Goal: Task Accomplishment & Management: Complete application form

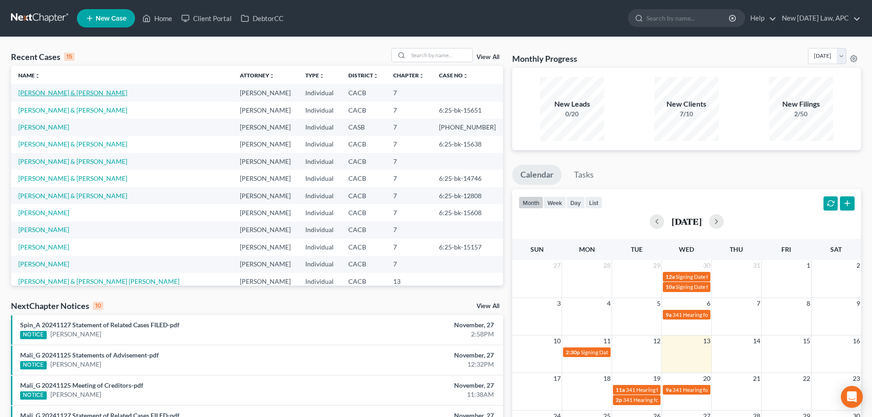
click at [66, 94] on link "[PERSON_NAME] & [PERSON_NAME]" at bounding box center [72, 93] width 109 height 8
select select "4"
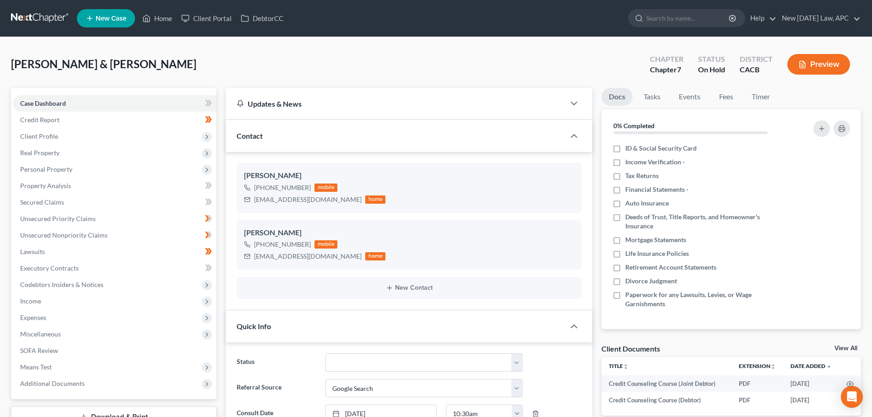
scroll to position [1723, 0]
click at [68, 297] on span "Income" at bounding box center [115, 301] width 204 height 16
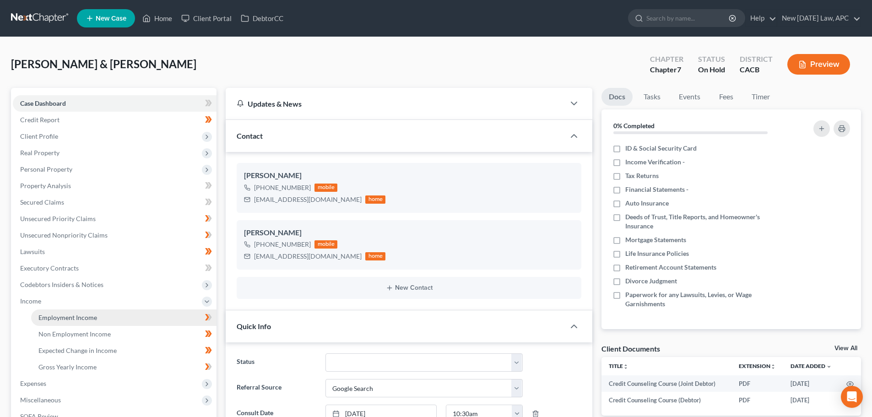
click at [76, 314] on span "Employment Income" at bounding box center [67, 317] width 59 height 8
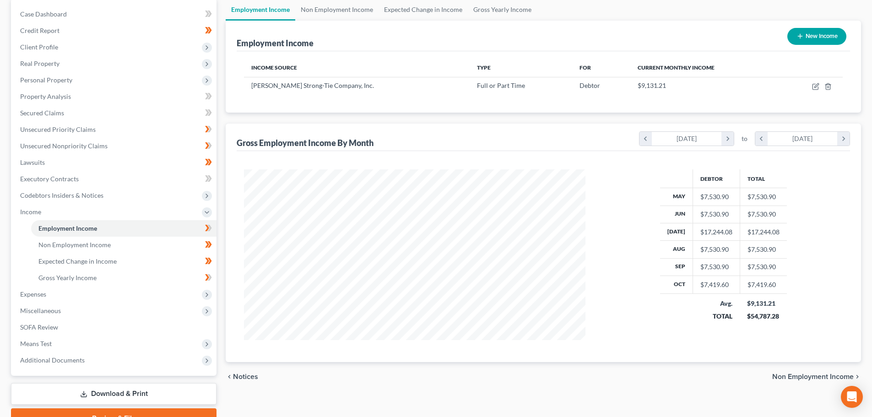
scroll to position [92, 0]
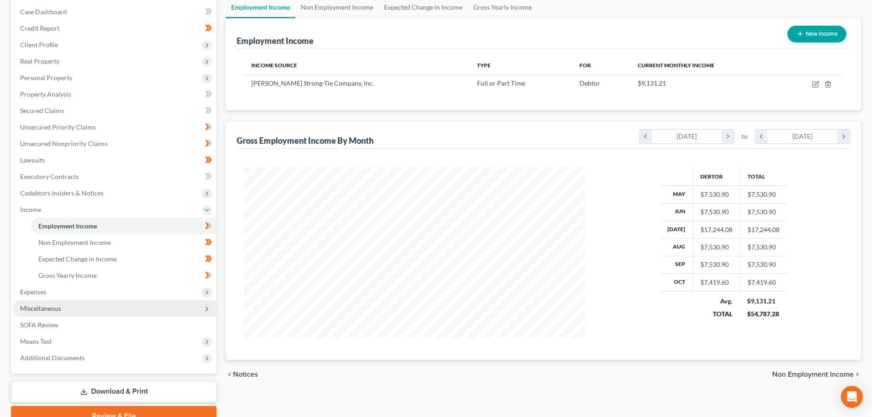
click at [50, 311] on span "Miscellaneous" at bounding box center [40, 308] width 41 height 8
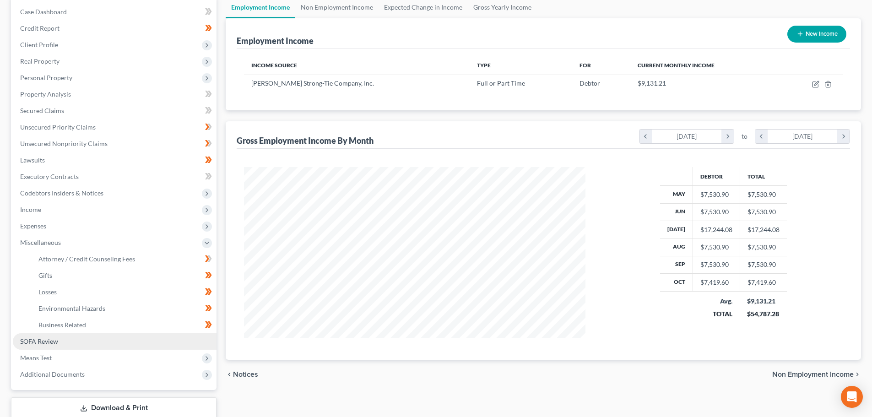
click at [59, 345] on link "SOFA Review" at bounding box center [115, 341] width 204 height 16
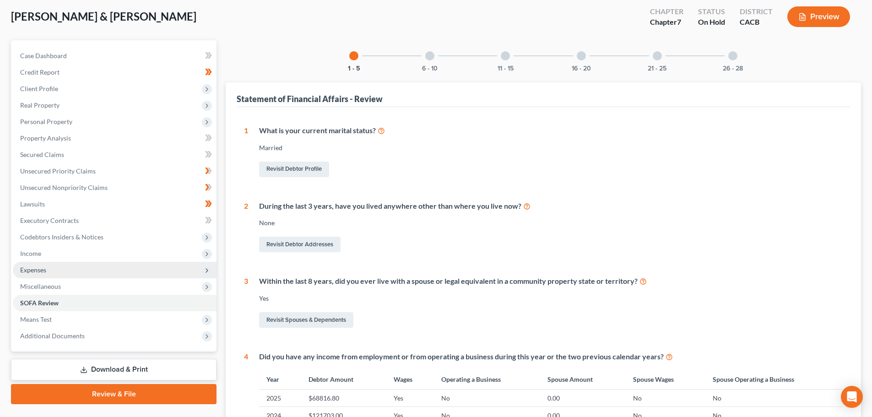
scroll to position [92, 0]
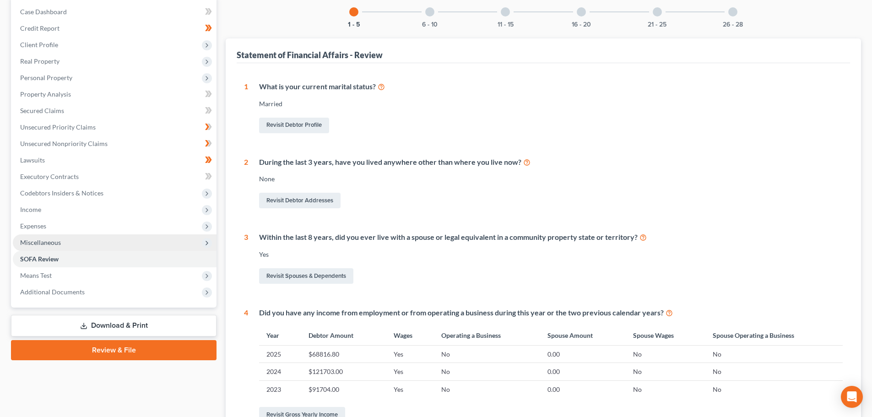
click at [51, 246] on span "Miscellaneous" at bounding box center [115, 242] width 204 height 16
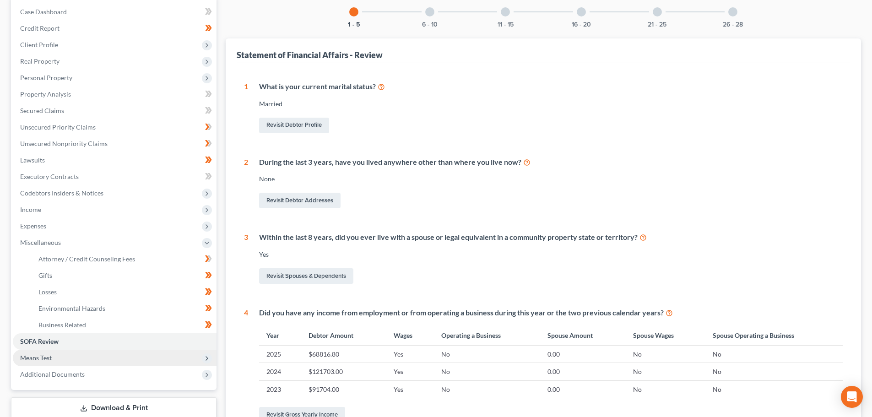
click at [50, 360] on span "Means Test" at bounding box center [36, 358] width 32 height 8
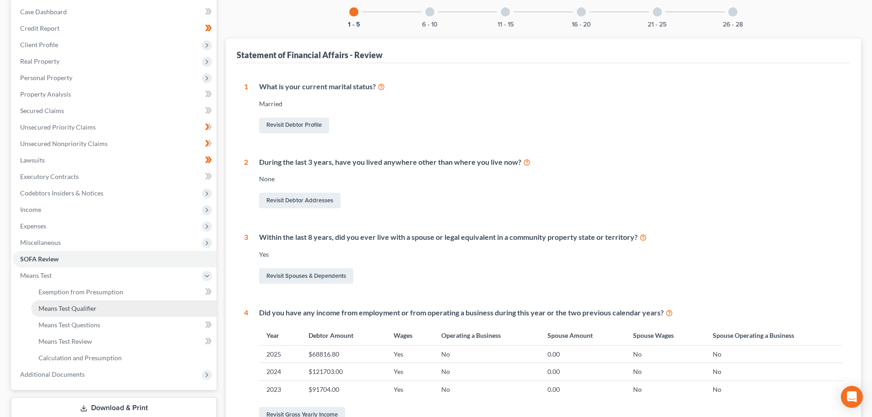
click at [90, 306] on span "Means Test Qualifier" at bounding box center [67, 308] width 58 height 8
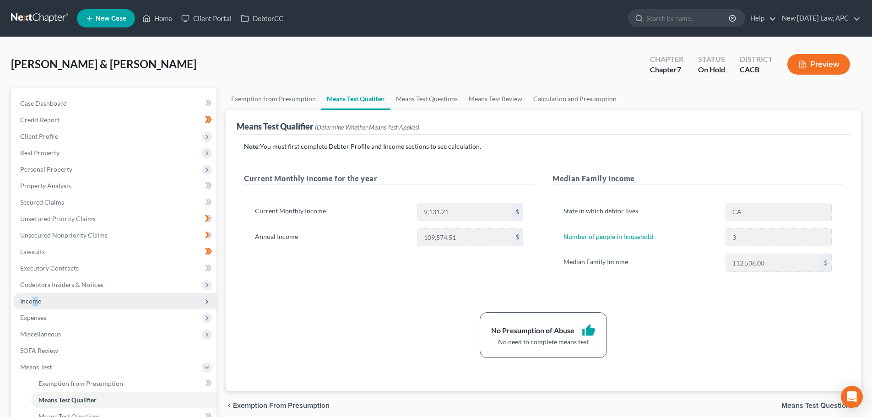
click at [35, 297] on span "Income" at bounding box center [30, 301] width 21 height 8
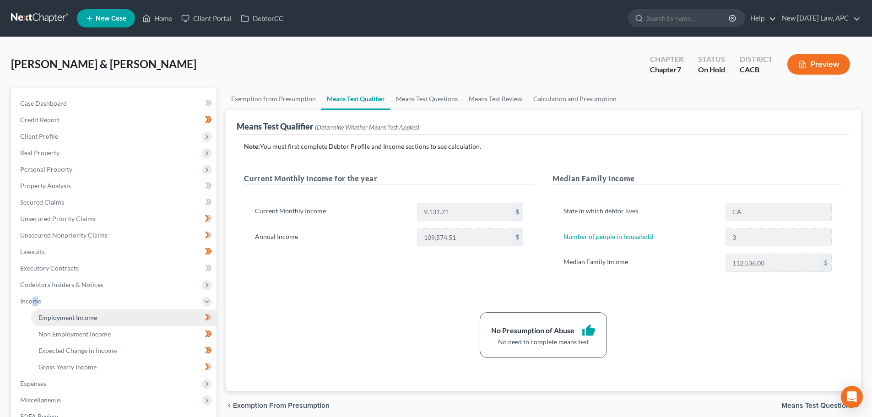
click at [57, 311] on link "Employment Income" at bounding box center [123, 317] width 185 height 16
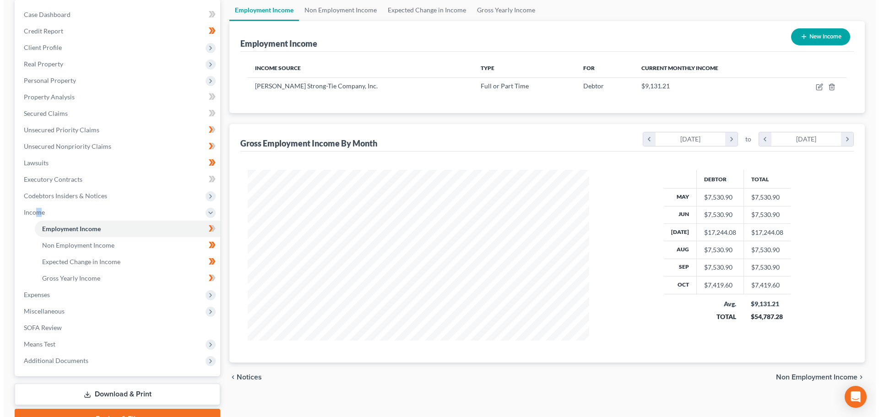
scroll to position [92, 0]
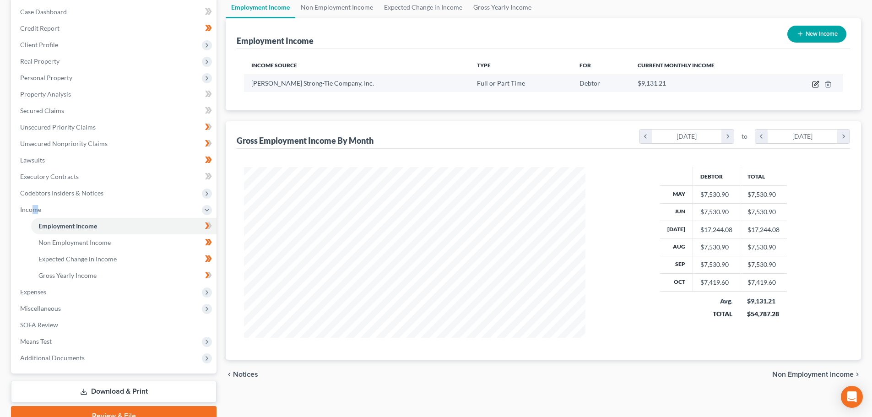
click at [816, 83] on icon "button" at bounding box center [816, 83] width 4 height 4
select select "0"
select select "4"
select select "1"
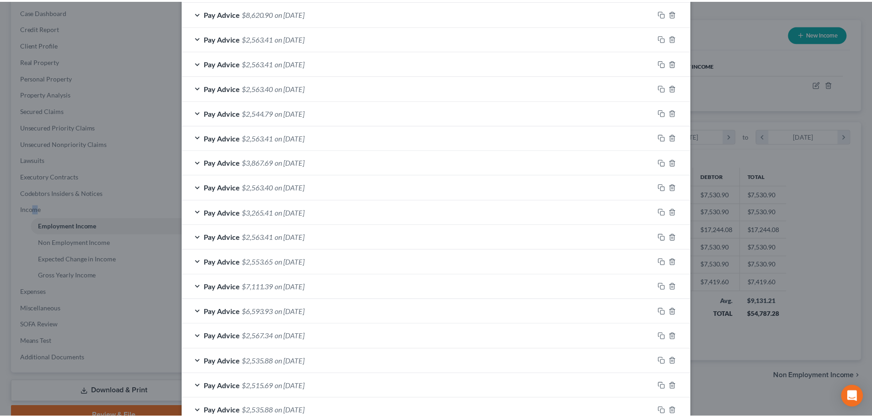
scroll to position [639, 0]
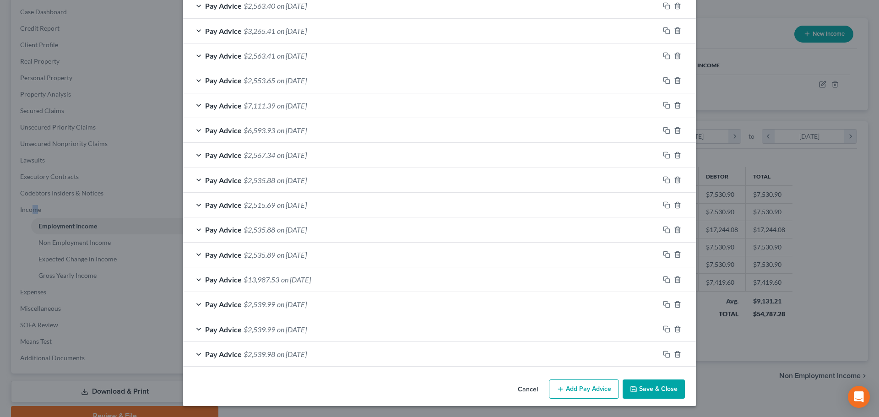
click at [530, 387] on button "Cancel" at bounding box center [527, 389] width 35 height 18
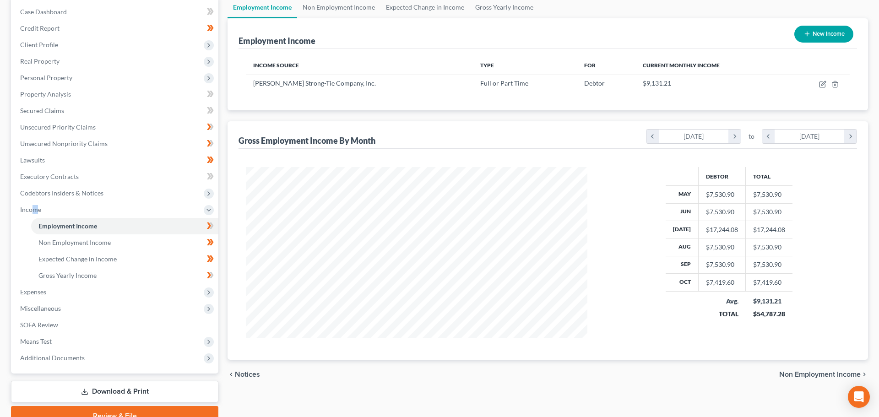
scroll to position [457473, 457284]
click at [817, 81] on icon "button" at bounding box center [815, 84] width 7 height 7
select select "0"
select select "4"
select select "1"
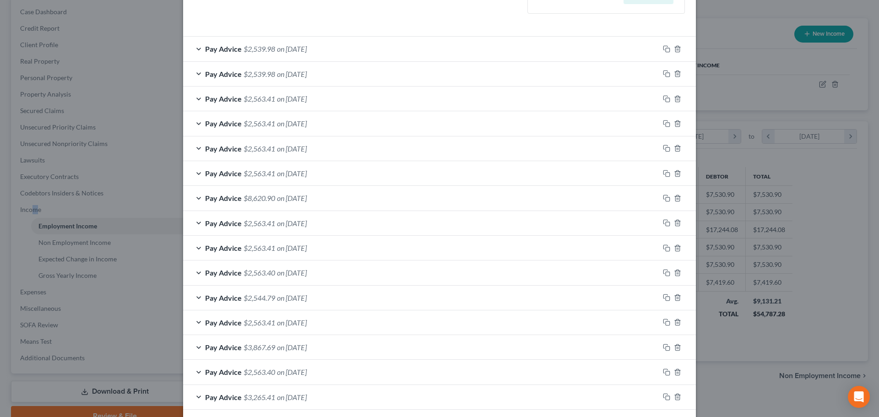
scroll to position [181, 0]
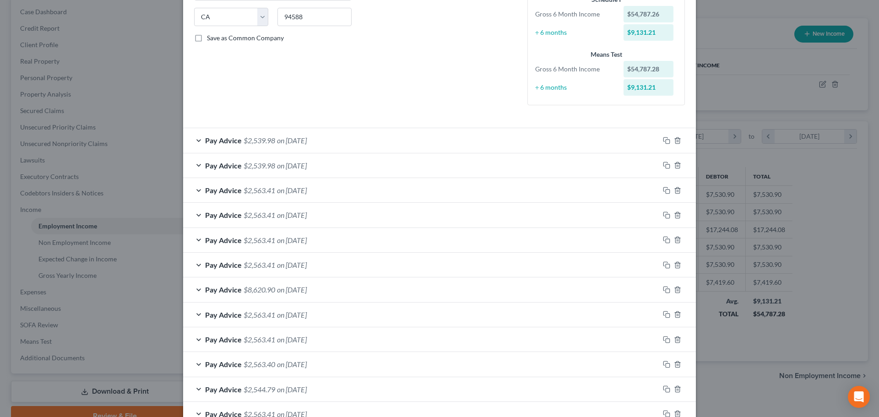
click at [333, 192] on div "Pay Advice $2,563.41 on [DATE]" at bounding box center [421, 190] width 476 height 24
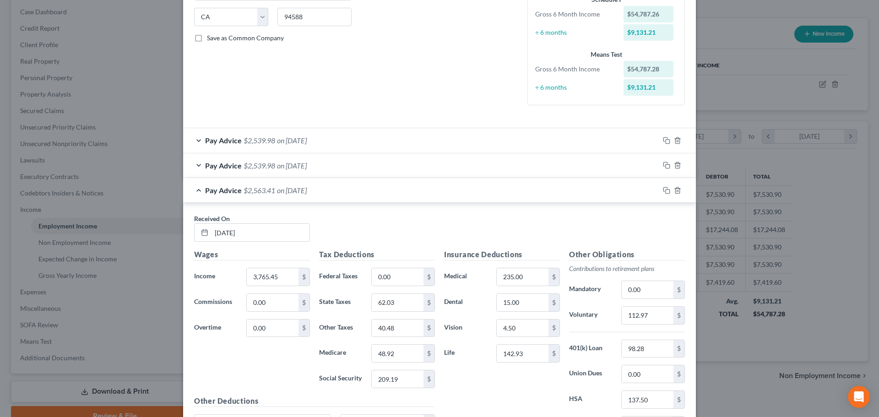
click at [339, 193] on div "Pay Advice $2,563.41 on [DATE]" at bounding box center [421, 190] width 476 height 24
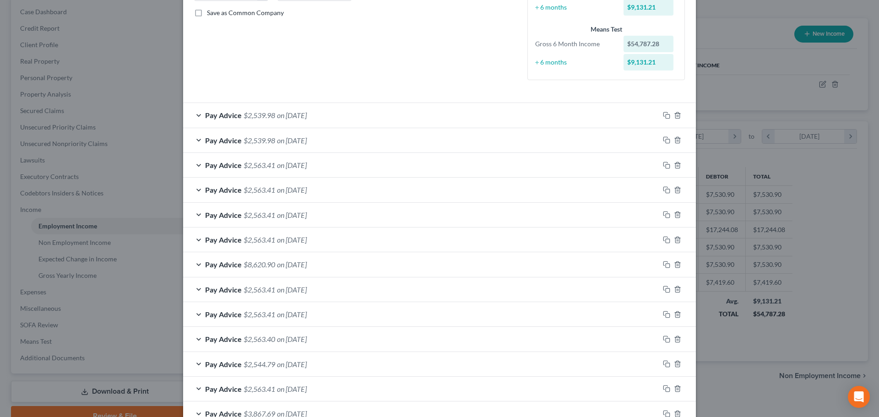
scroll to position [44, 0]
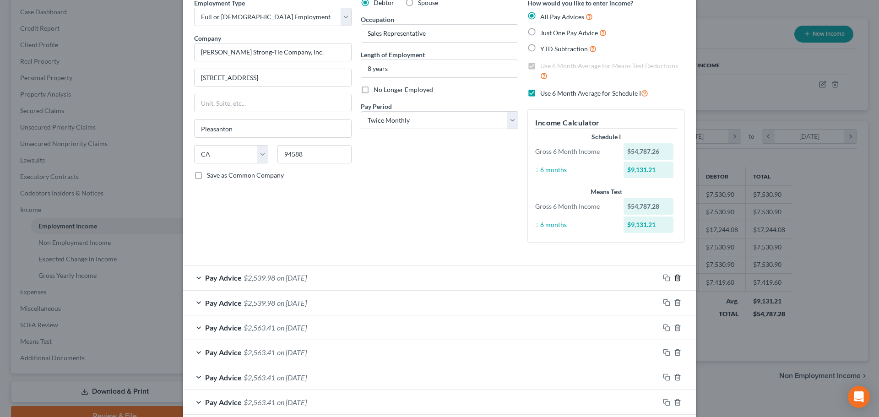
click at [677, 277] on icon "button" at bounding box center [677, 277] width 7 height 7
click at [677, 276] on icon "button" at bounding box center [677, 277] width 7 height 7
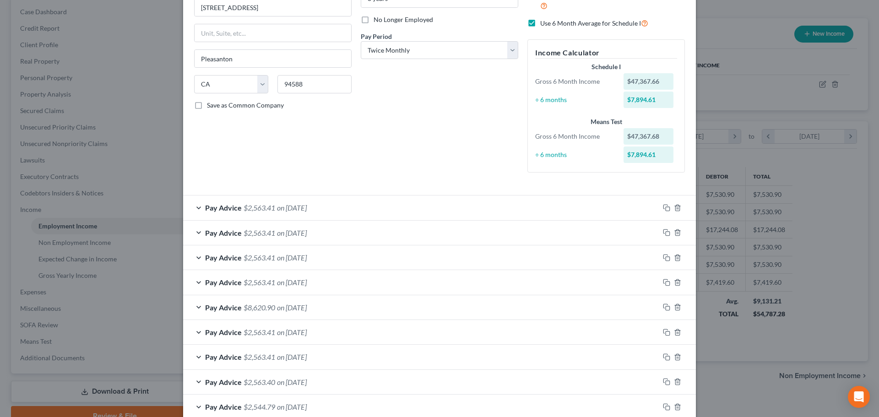
scroll to position [135, 0]
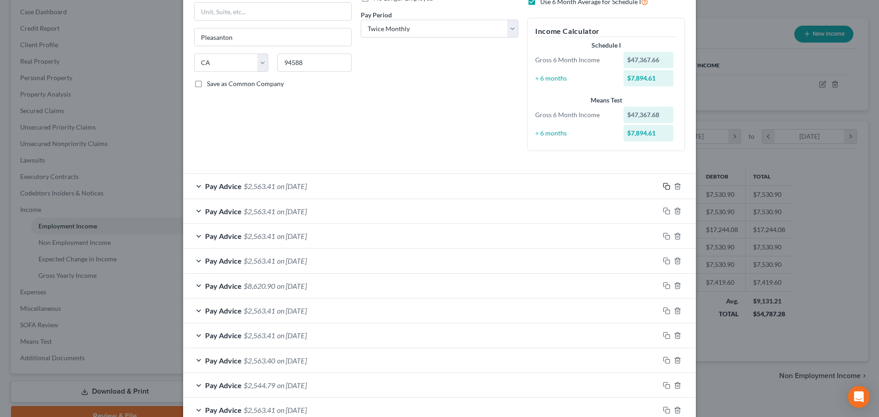
click at [663, 184] on icon "button" at bounding box center [666, 186] width 7 height 7
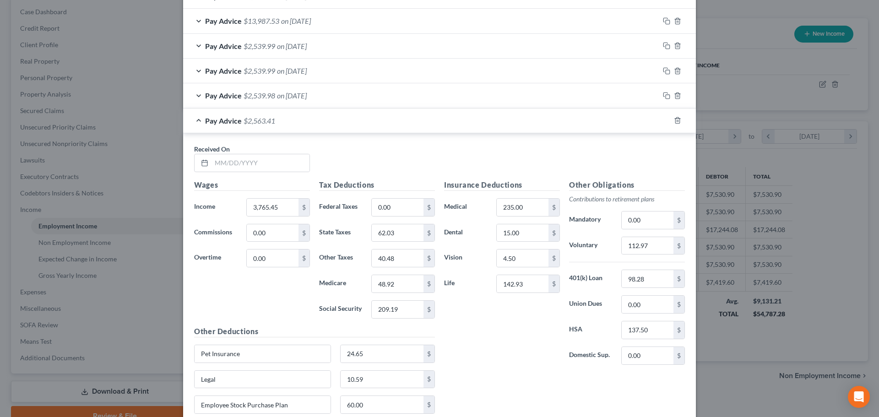
scroll to position [924, 0]
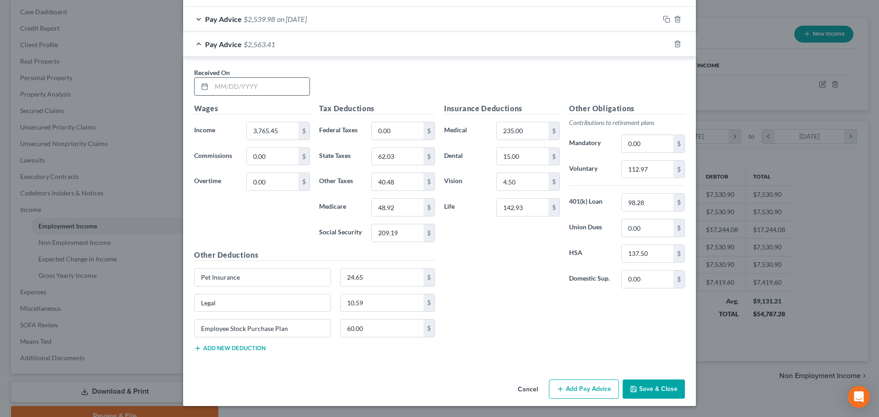
click at [222, 91] on input "text" at bounding box center [260, 86] width 98 height 17
type input "[DATE]"
click at [665, 43] on rect "button" at bounding box center [667, 45] width 4 height 4
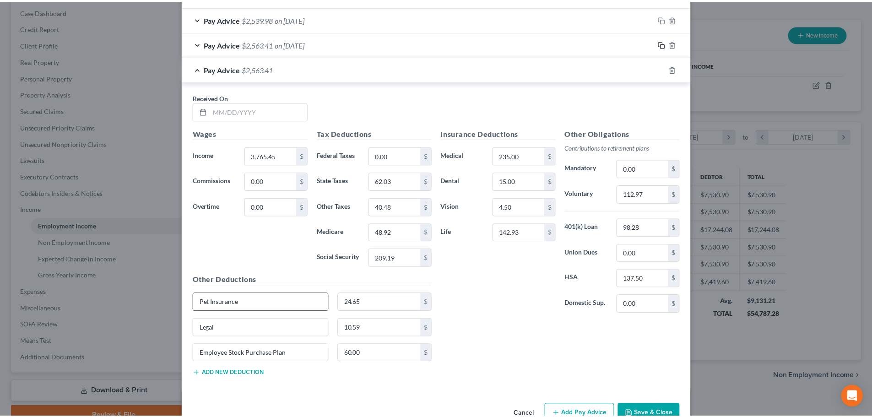
scroll to position [949, 0]
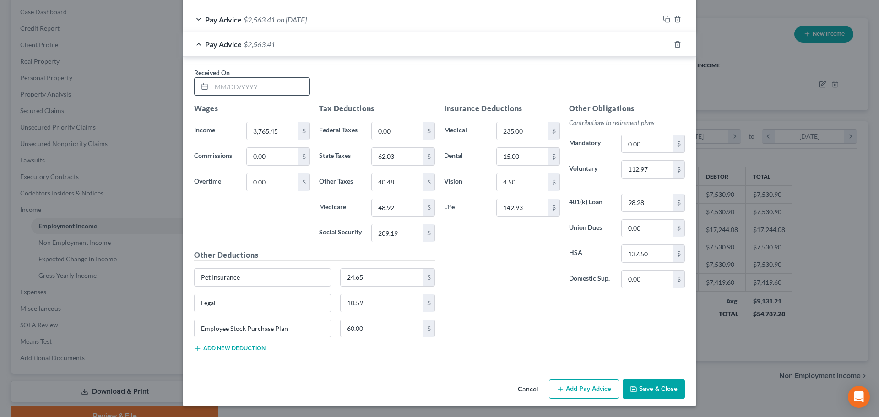
click at [239, 89] on input "text" at bounding box center [260, 86] width 98 height 17
type input "[DATE]"
click at [654, 386] on button "Save & Close" at bounding box center [653, 388] width 62 height 19
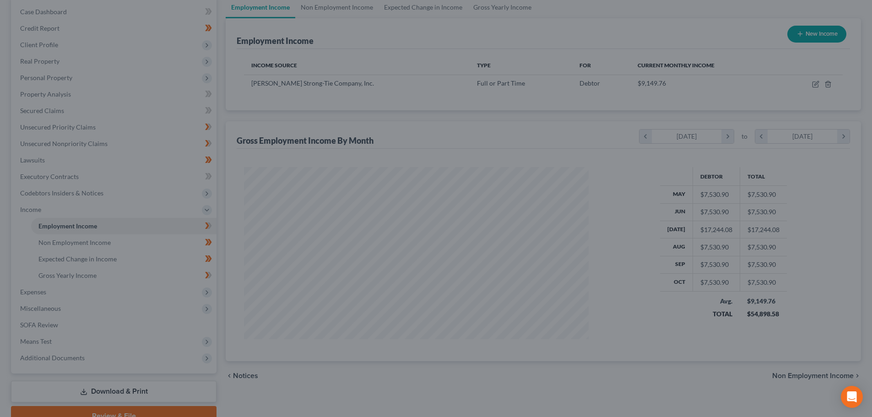
scroll to position [457473, 457284]
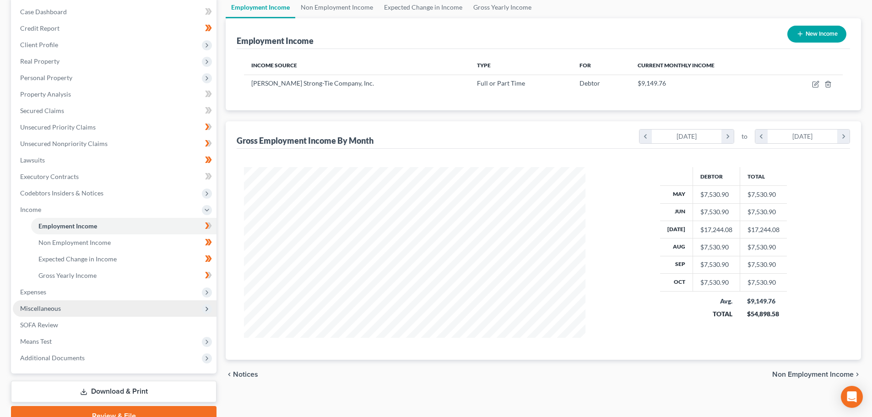
click at [49, 309] on span "Miscellaneous" at bounding box center [40, 308] width 41 height 8
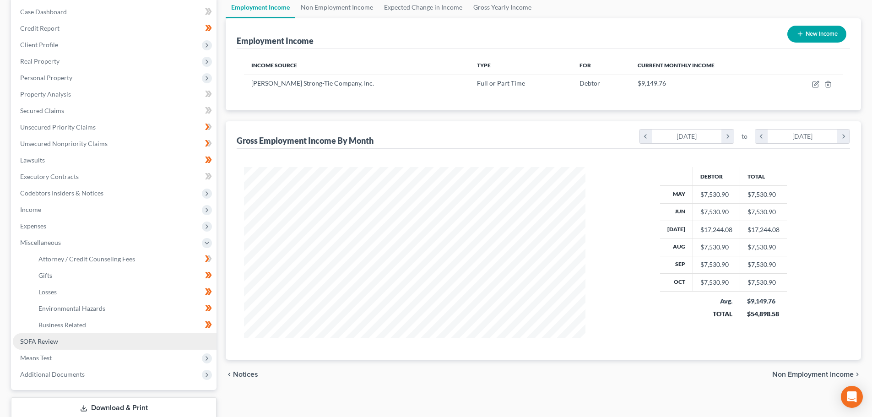
click at [57, 336] on link "SOFA Review" at bounding box center [115, 341] width 204 height 16
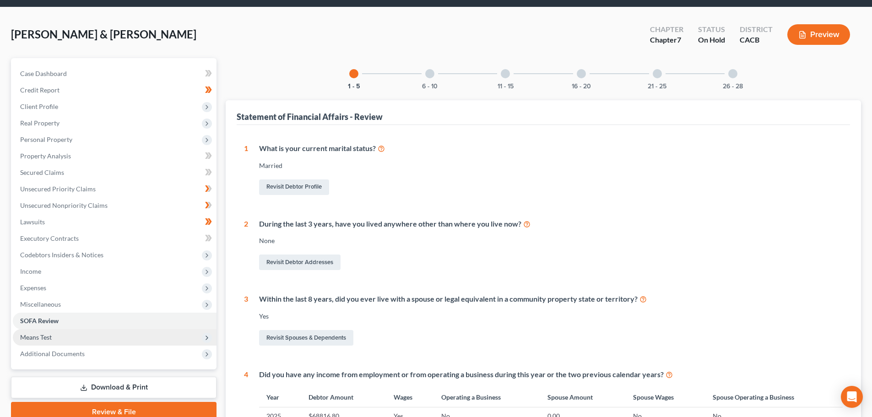
scroll to position [46, 0]
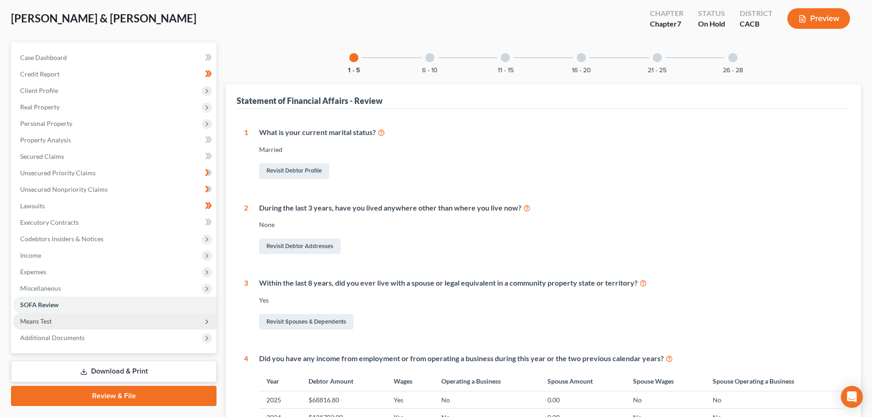
click at [59, 322] on span "Means Test" at bounding box center [115, 321] width 204 height 16
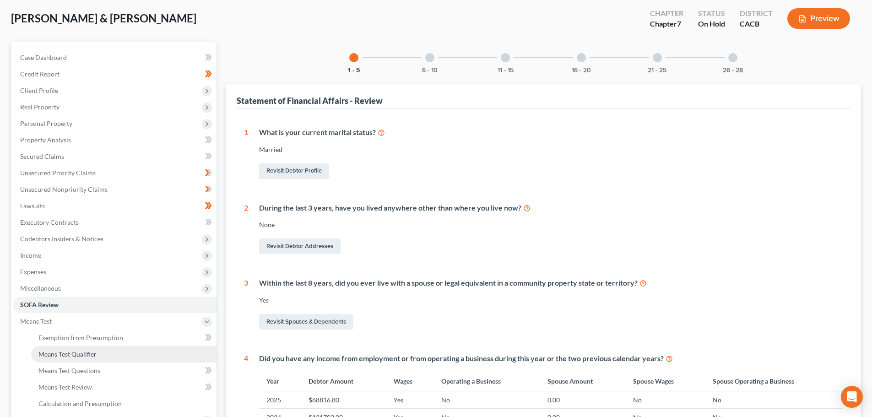
click at [60, 348] on link "Means Test Qualifier" at bounding box center [123, 354] width 185 height 16
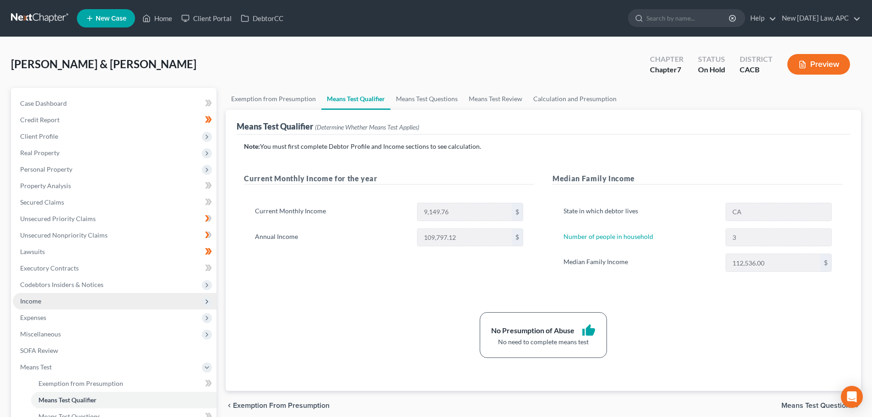
click at [44, 304] on span "Income" at bounding box center [115, 301] width 204 height 16
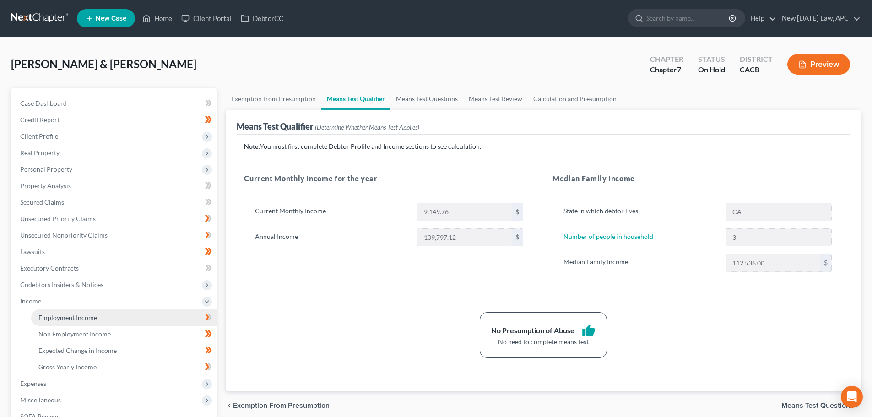
click at [57, 314] on span "Employment Income" at bounding box center [67, 317] width 59 height 8
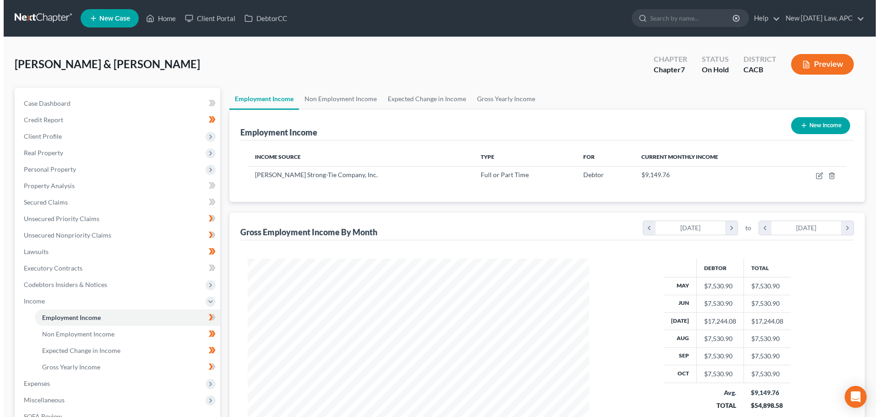
scroll to position [46, 0]
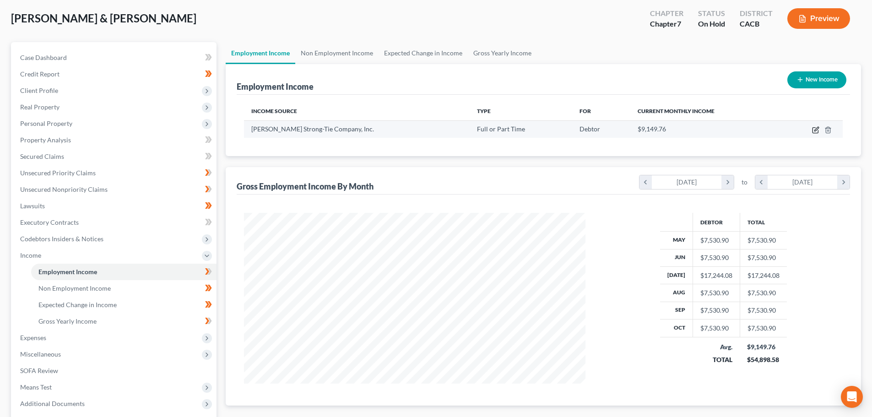
click at [813, 128] on icon "button" at bounding box center [814, 130] width 5 height 5
select select "0"
select select "4"
select select "1"
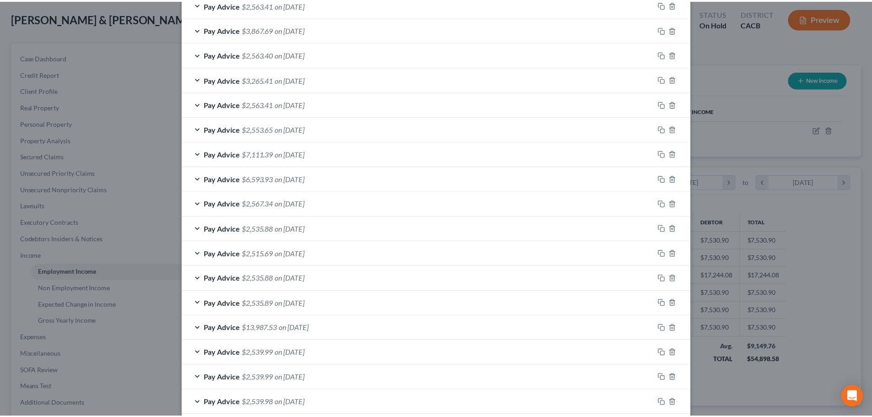
scroll to position [639, 0]
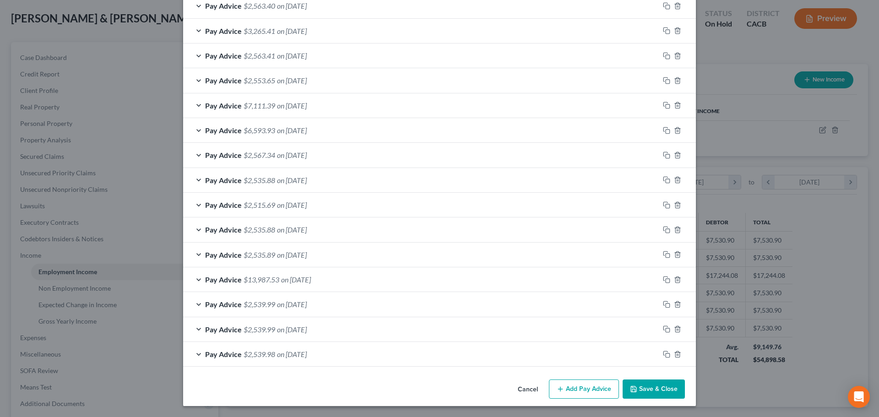
click at [524, 391] on button "Cancel" at bounding box center [527, 389] width 35 height 18
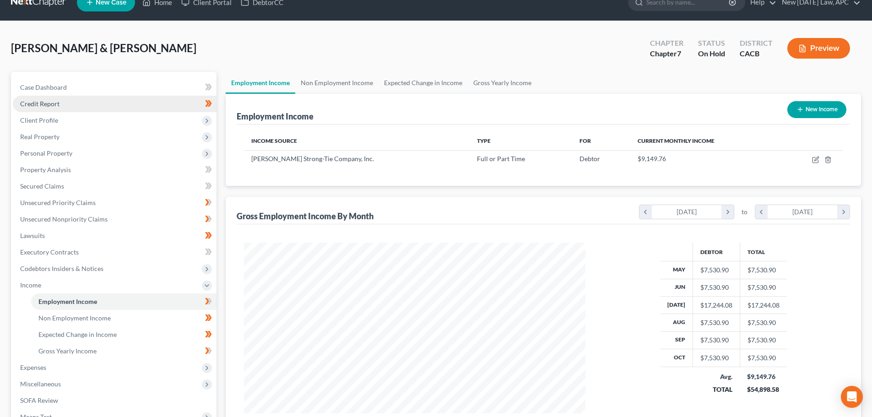
scroll to position [0, 0]
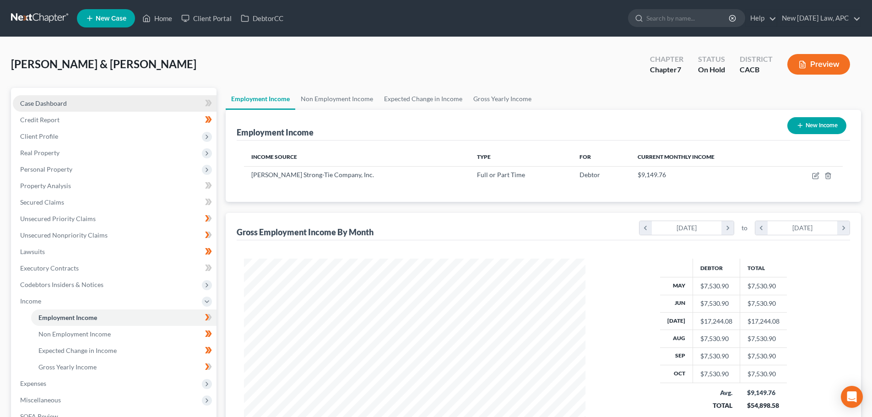
click at [97, 98] on link "Case Dashboard" at bounding box center [115, 103] width 204 height 16
select select "4"
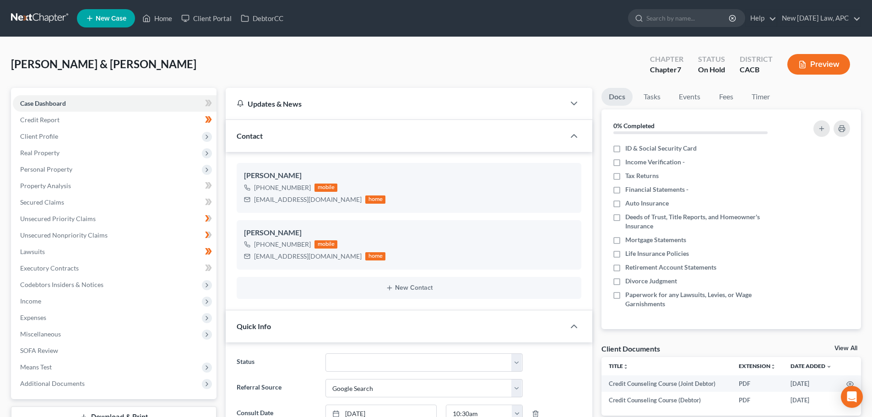
scroll to position [1723, 0]
click at [81, 298] on span "Income" at bounding box center [115, 301] width 204 height 16
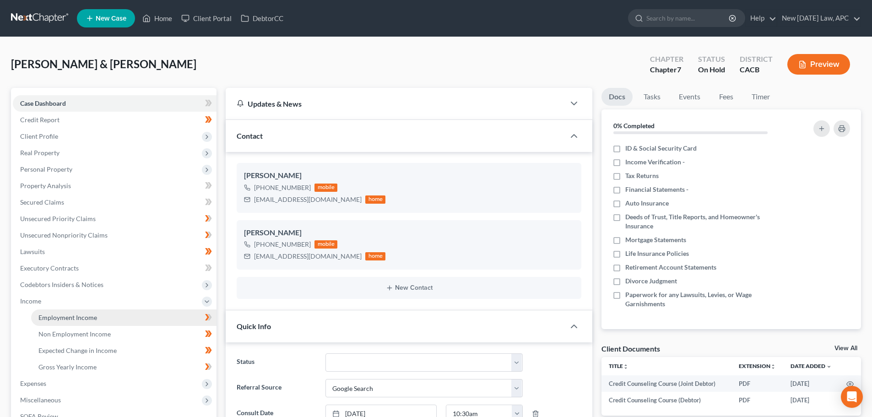
click at [86, 310] on link "Employment Income" at bounding box center [123, 317] width 185 height 16
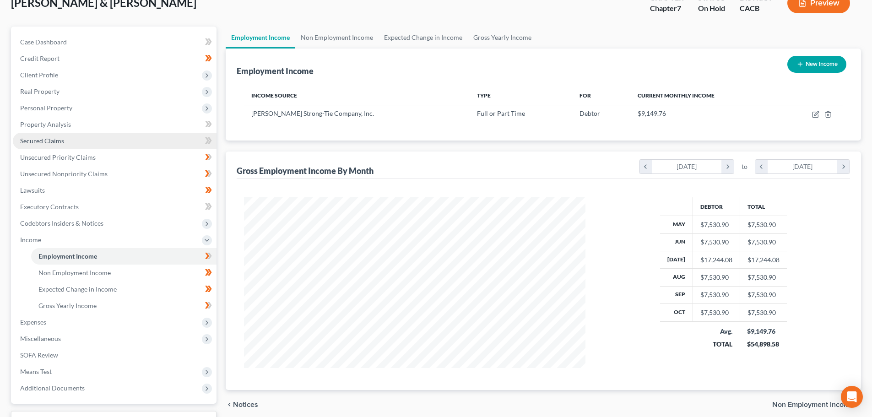
scroll to position [46, 0]
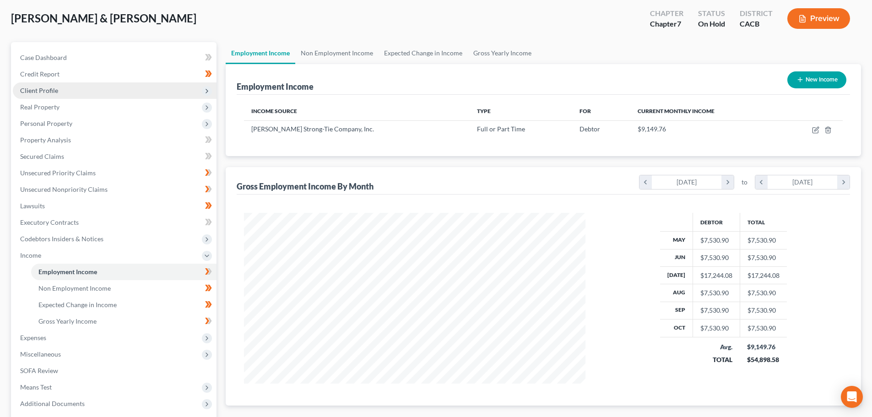
click at [54, 96] on span "Client Profile" at bounding box center [115, 90] width 204 height 16
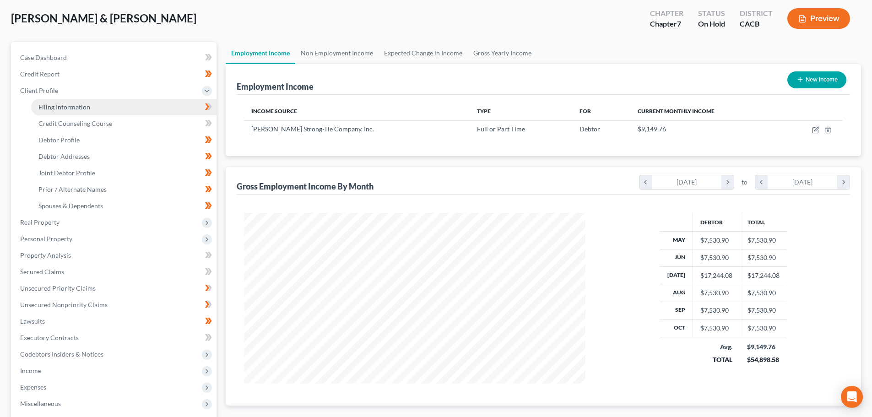
click at [58, 103] on span "Filing Information" at bounding box center [64, 107] width 52 height 8
select select "1"
select select "0"
select select "4"
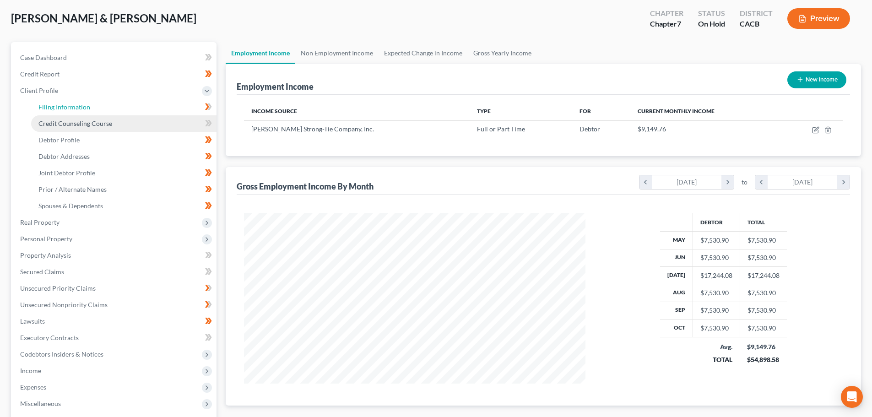
select select "1"
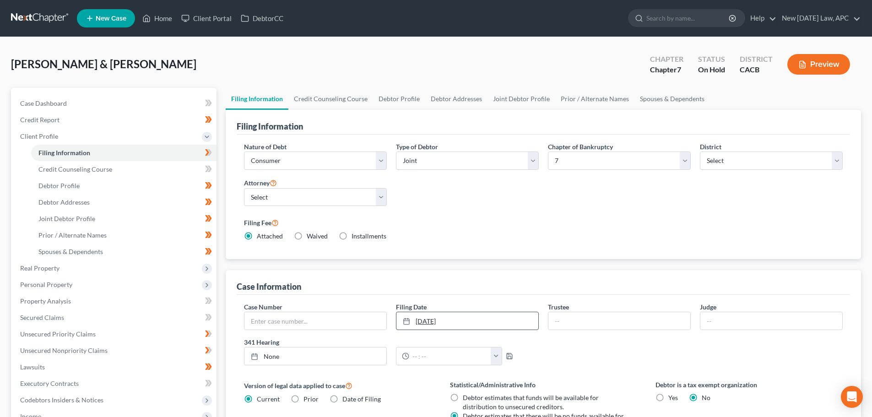
click at [476, 329] on link "[DATE]" at bounding box center [467, 320] width 142 height 17
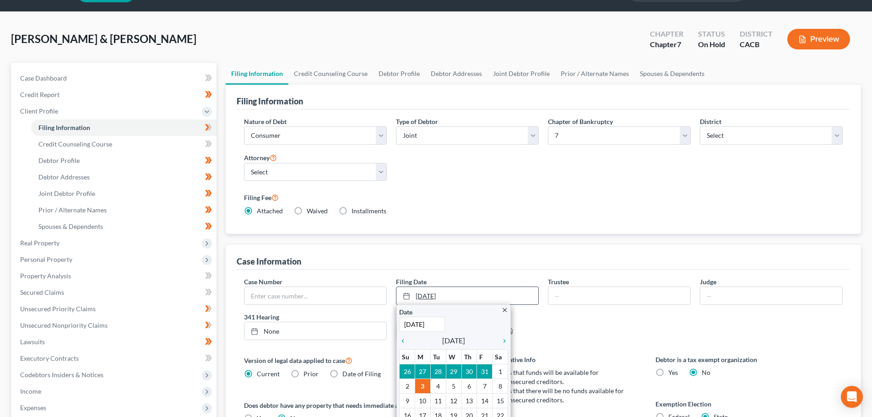
scroll to position [46, 0]
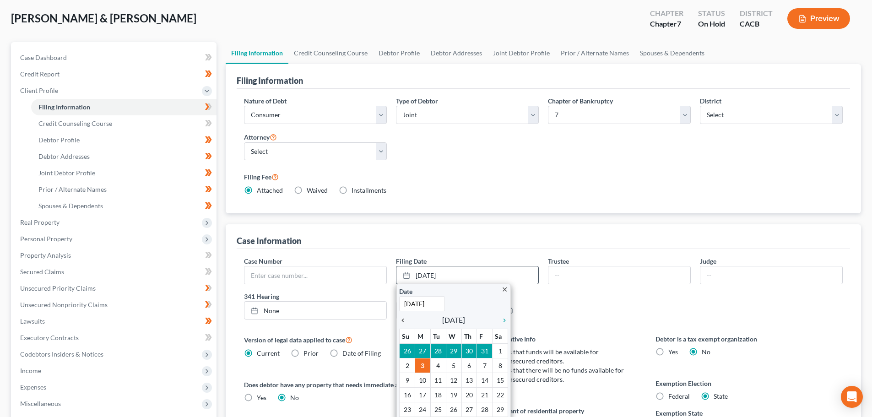
click at [400, 317] on icon "chevron_left" at bounding box center [405, 320] width 12 height 7
click at [401, 318] on icon "chevron_left" at bounding box center [405, 320] width 12 height 7
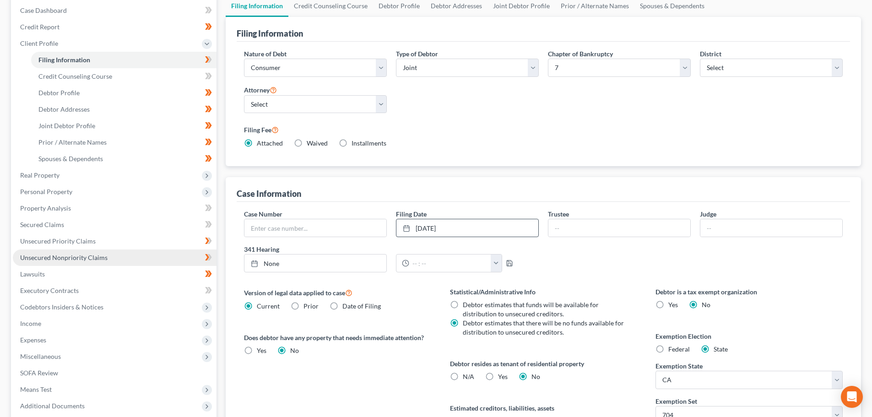
scroll to position [137, 0]
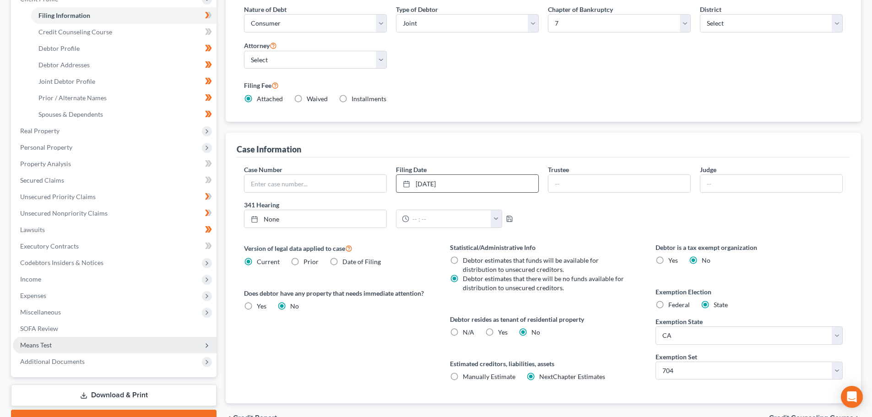
click at [50, 342] on span "Means Test" at bounding box center [36, 345] width 32 height 8
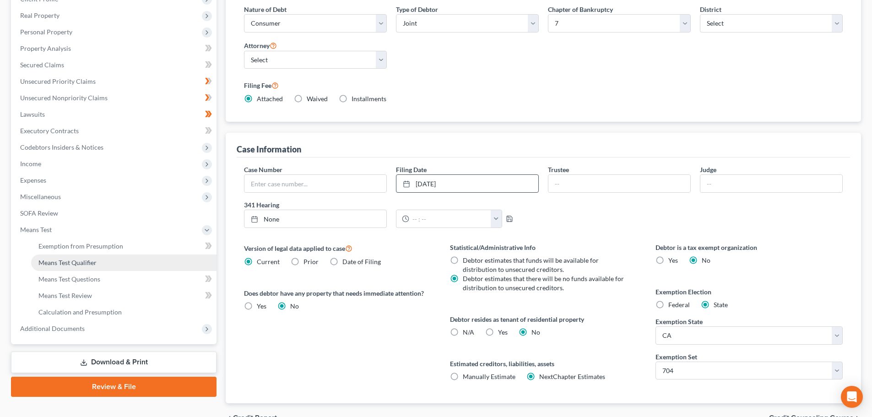
click at [77, 262] on span "Means Test Qualifier" at bounding box center [67, 263] width 58 height 8
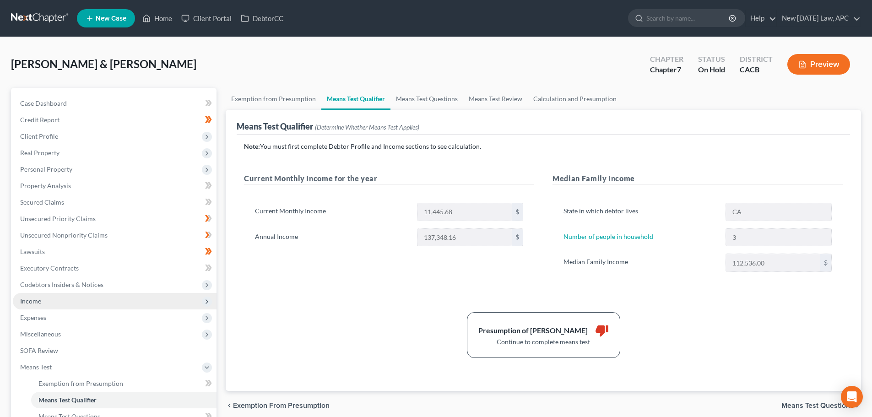
click at [41, 298] on span "Income" at bounding box center [30, 301] width 21 height 8
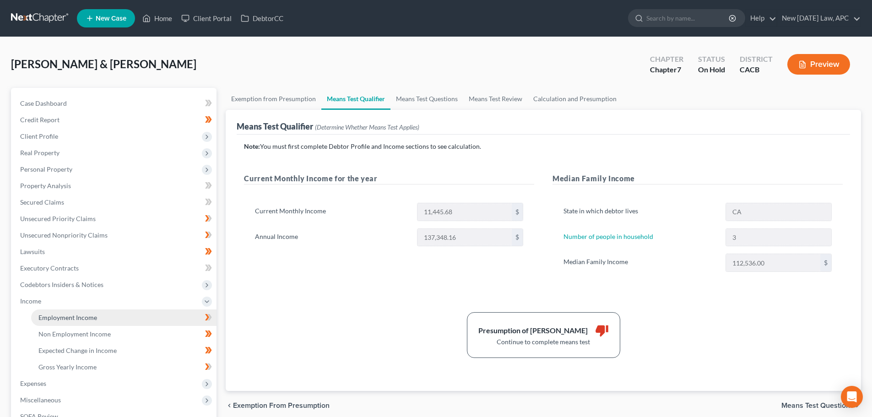
click at [48, 307] on span "Income" at bounding box center [115, 301] width 204 height 16
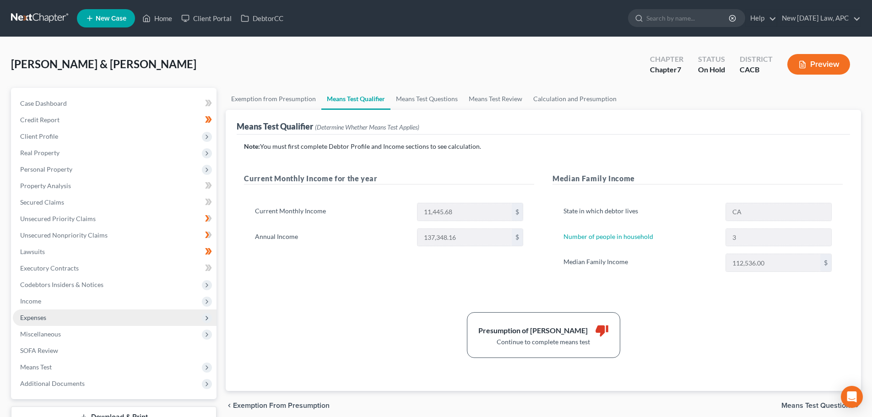
click at [58, 320] on span "Expenses" at bounding box center [115, 317] width 204 height 16
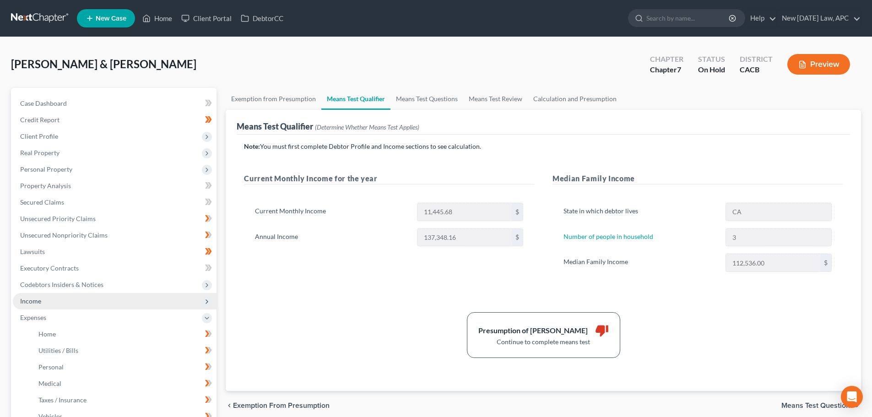
click at [64, 305] on span "Income" at bounding box center [115, 301] width 204 height 16
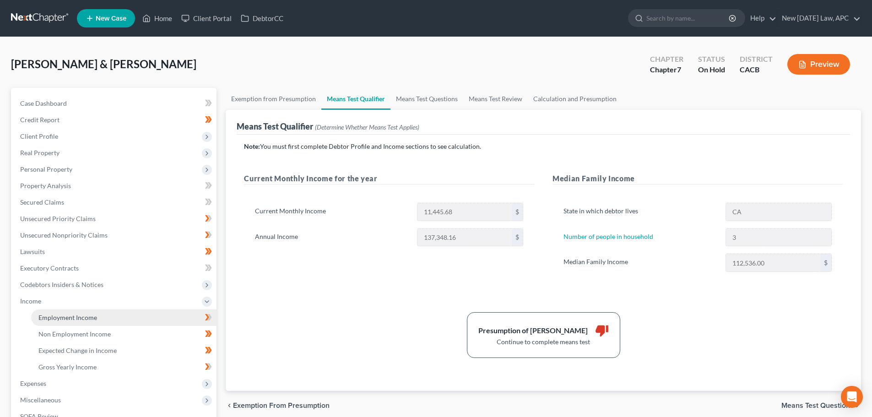
click at [66, 311] on link "Employment Income" at bounding box center [123, 317] width 185 height 16
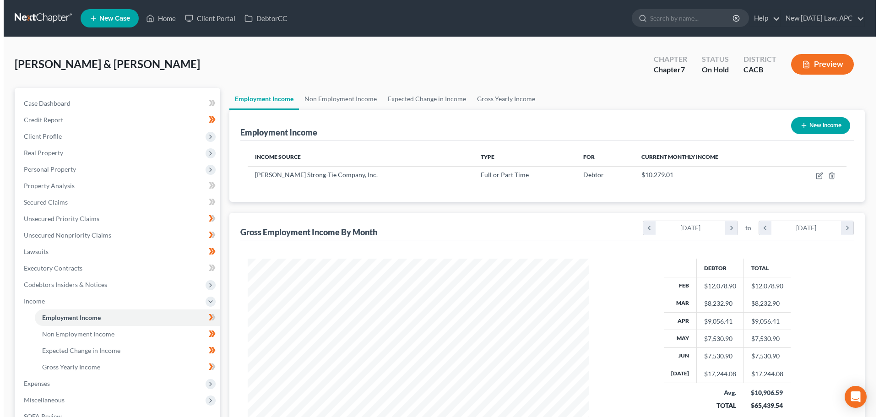
scroll to position [171, 360]
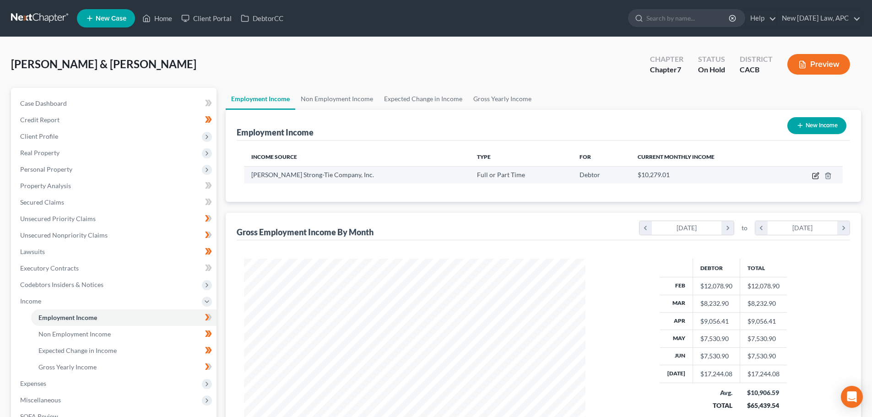
click at [818, 174] on icon "button" at bounding box center [815, 175] width 7 height 7
select select "0"
select select "4"
select select "1"
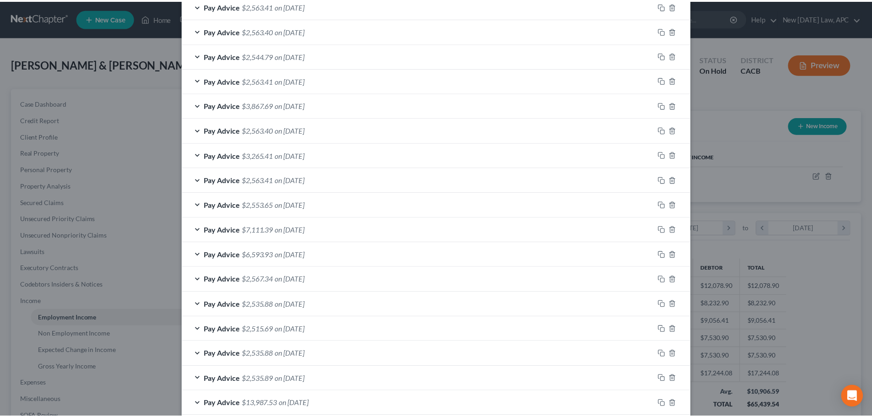
scroll to position [639, 0]
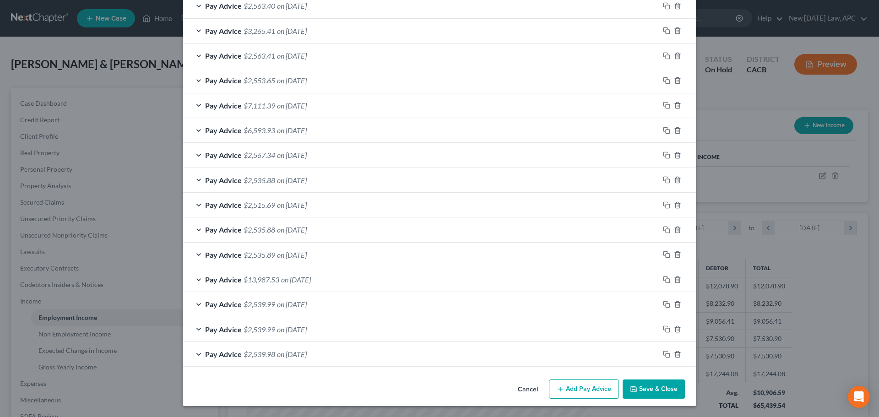
click at [521, 389] on button "Cancel" at bounding box center [527, 389] width 35 height 18
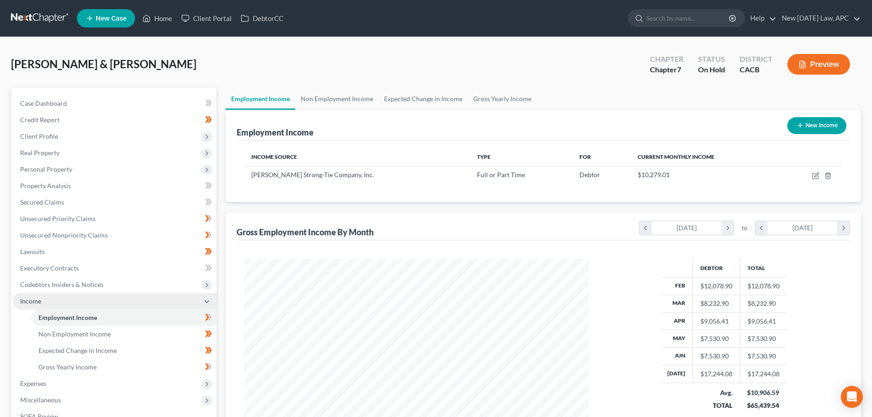
scroll to position [457473, 457284]
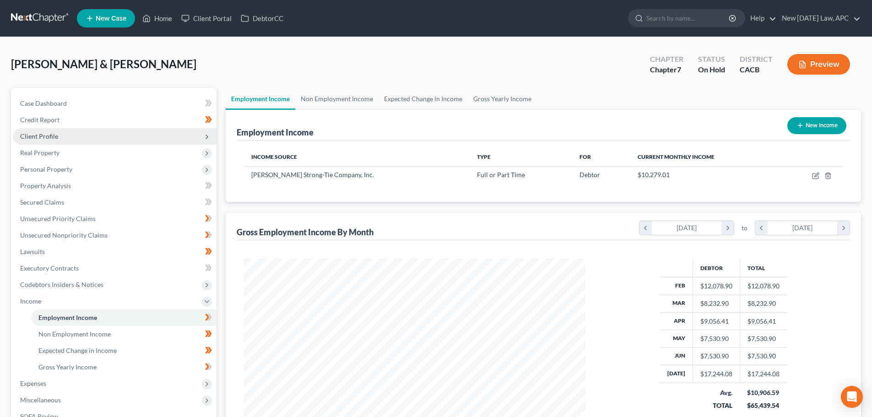
click at [35, 137] on span "Client Profile" at bounding box center [39, 136] width 38 height 8
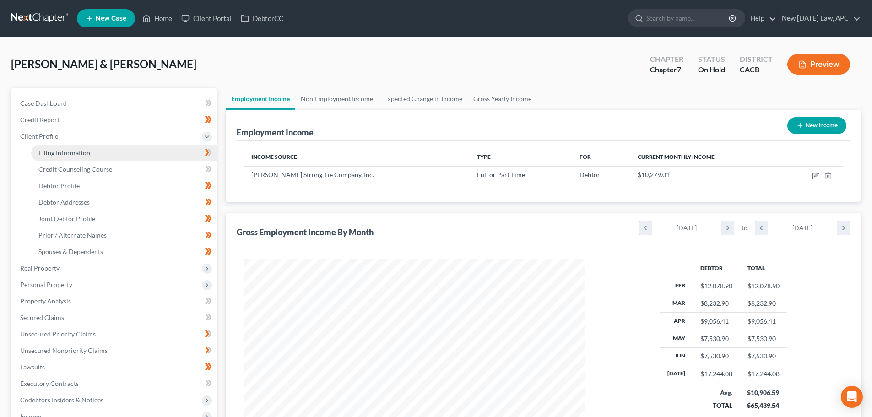
click at [50, 156] on span "Filing Information" at bounding box center [64, 153] width 52 height 8
select select "1"
select select "0"
select select "7"
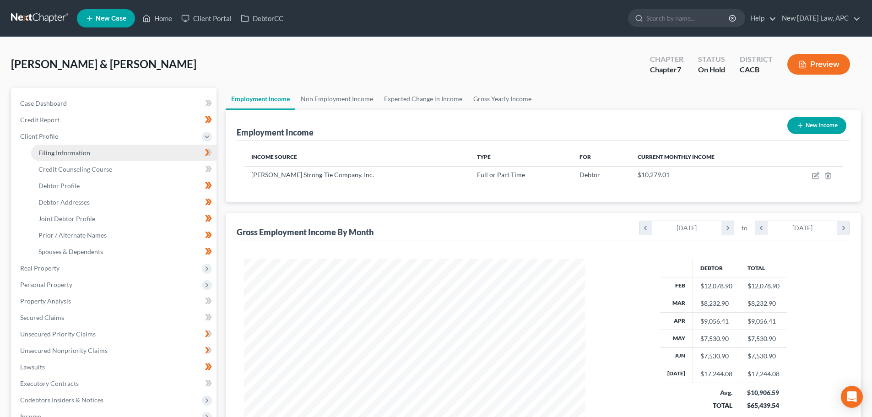
select select "1"
select select "4"
select select "1"
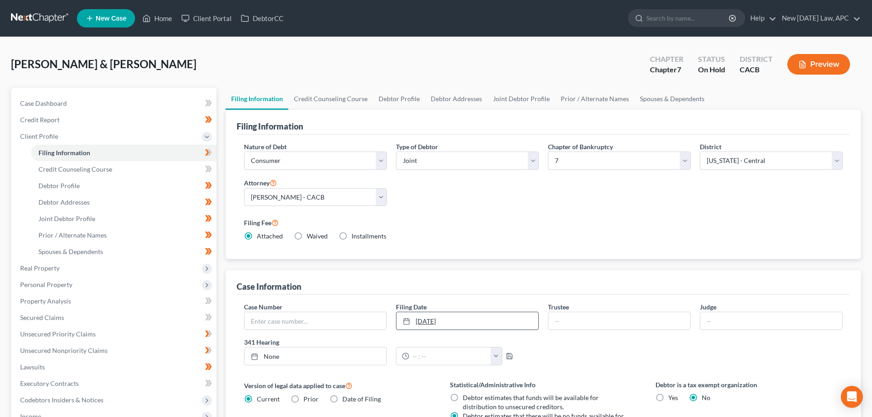
click at [485, 320] on link "[DATE]" at bounding box center [467, 320] width 142 height 17
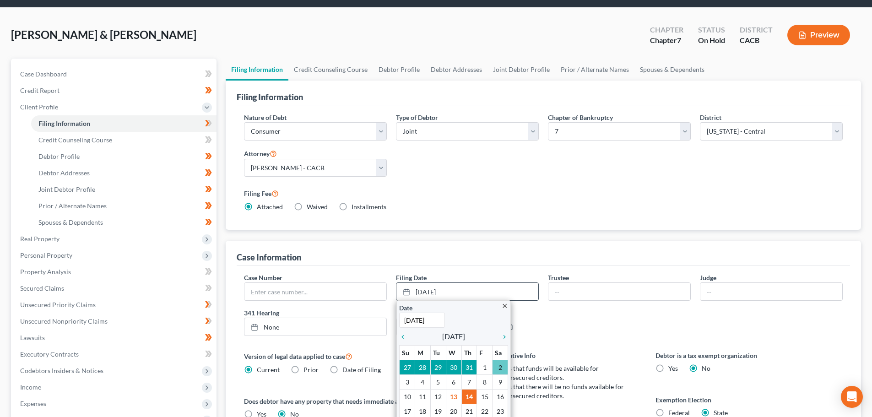
scroll to position [46, 0]
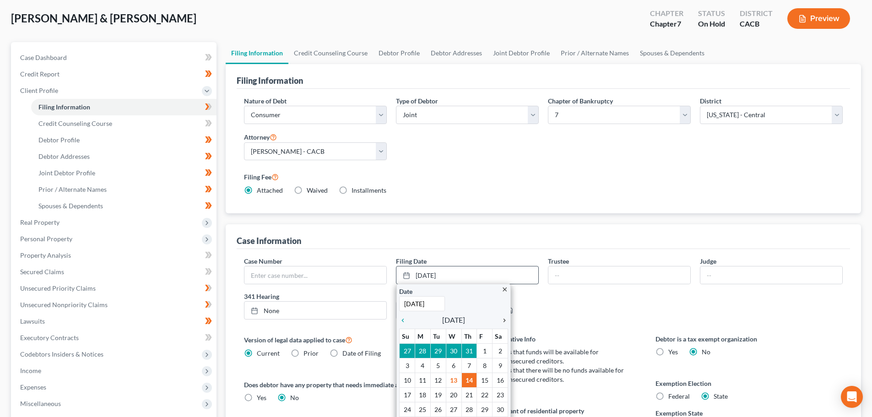
click at [504, 320] on icon "chevron_right" at bounding box center [502, 320] width 12 height 7
click at [505, 320] on icon "chevron_right" at bounding box center [502, 320] width 12 height 7
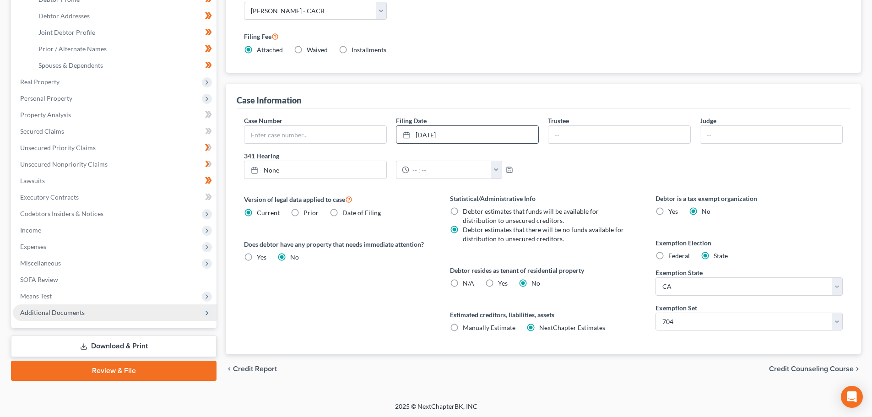
scroll to position [188, 0]
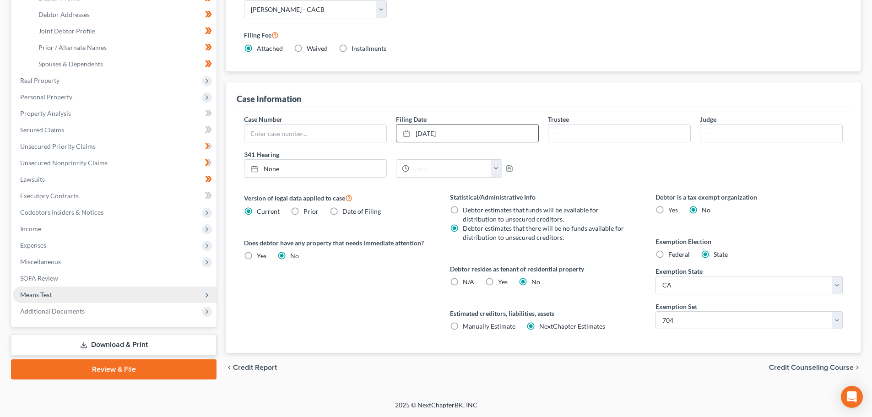
click at [48, 292] on span "Means Test" at bounding box center [36, 295] width 32 height 8
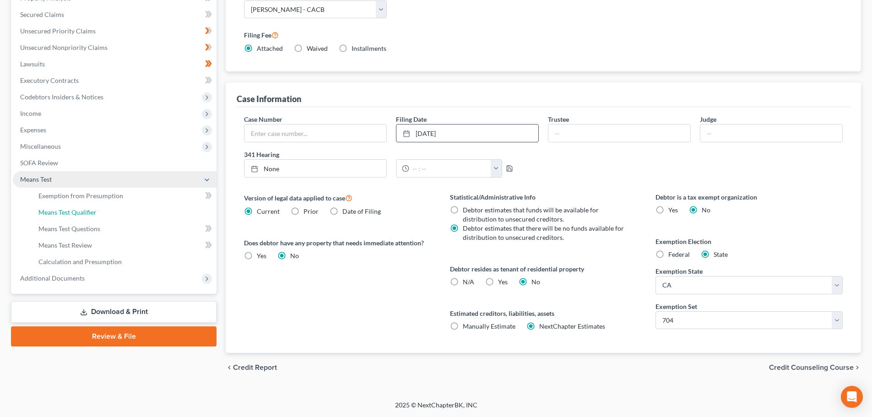
click at [68, 215] on span "Means Test Qualifier" at bounding box center [67, 212] width 58 height 8
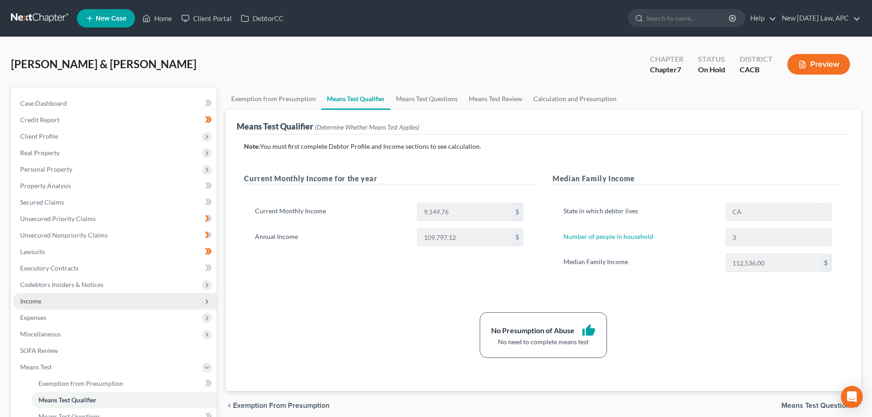
click at [55, 303] on span "Income" at bounding box center [115, 301] width 204 height 16
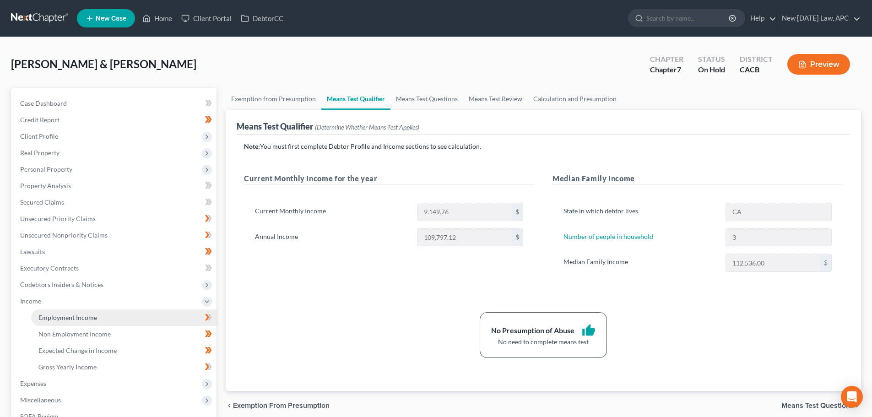
click at [64, 314] on span "Employment Income" at bounding box center [67, 317] width 59 height 8
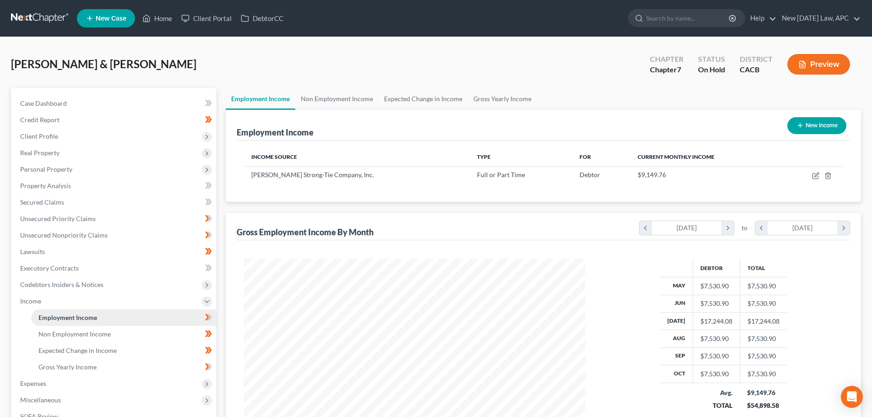
scroll to position [171, 360]
click at [644, 228] on icon "chevron_left" at bounding box center [645, 228] width 12 height 14
click at [646, 228] on icon "chevron_left" at bounding box center [645, 228] width 12 height 14
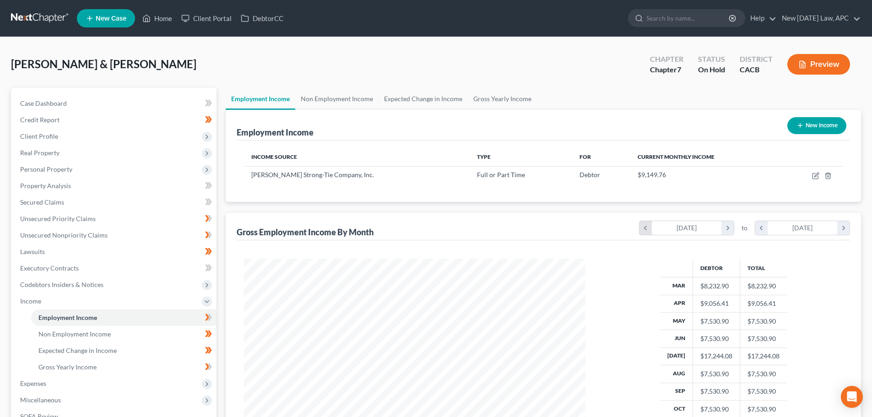
click at [646, 228] on icon "chevron_left" at bounding box center [645, 228] width 12 height 14
click at [647, 232] on icon "chevron_left" at bounding box center [645, 228] width 12 height 14
click at [724, 234] on icon "chevron_right" at bounding box center [727, 228] width 12 height 14
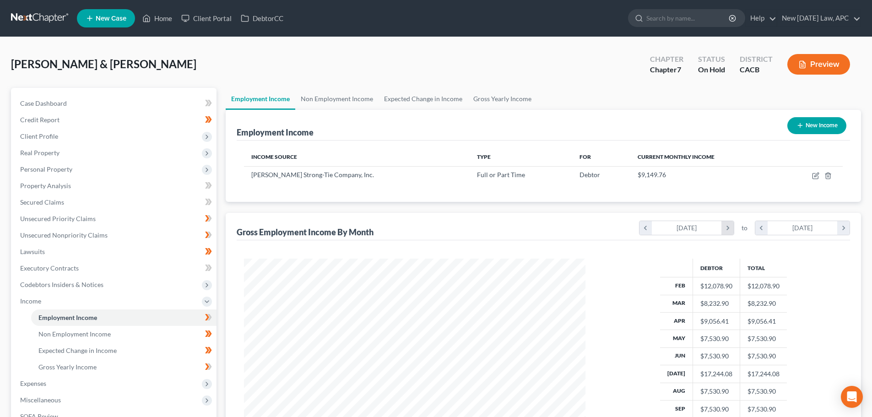
scroll to position [457427, 457284]
click at [328, 104] on link "Non Employment Income" at bounding box center [336, 99] width 83 height 22
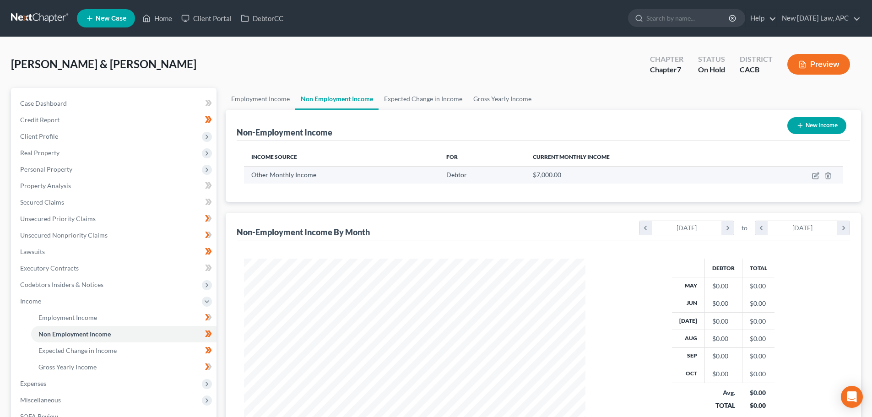
scroll to position [171, 360]
click at [632, 223] on div "Non-Employment Income By Month chevron_left [DATE] chevron_right to chevron_lef…" at bounding box center [543, 226] width 613 height 27
click at [652, 230] on div "[DATE]" at bounding box center [687, 228] width 70 height 14
click at [639, 227] on icon "chevron_left" at bounding box center [645, 228] width 12 height 14
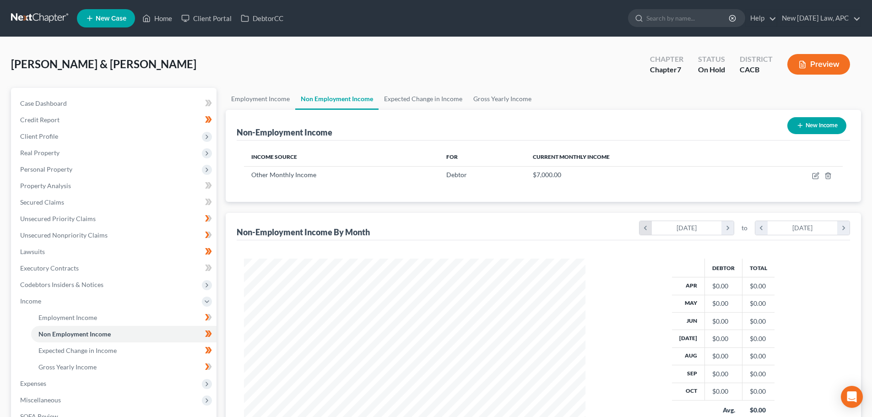
scroll to position [181, 360]
click at [639, 227] on icon "chevron_left" at bounding box center [645, 228] width 12 height 14
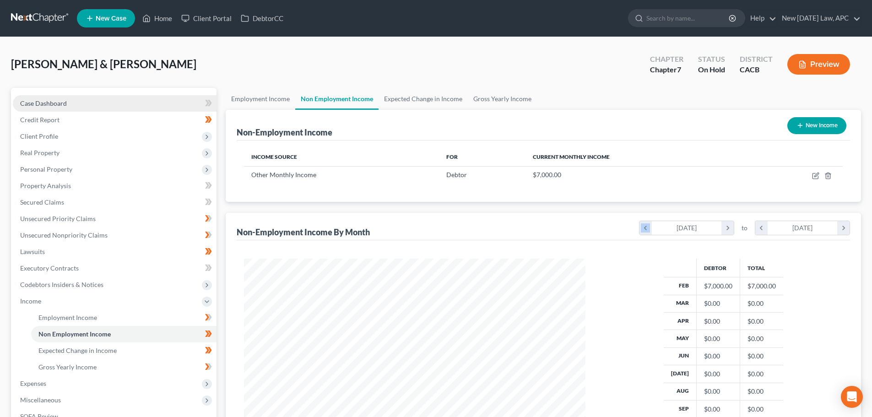
click at [73, 99] on link "Case Dashboard" at bounding box center [115, 103] width 204 height 16
select select "4"
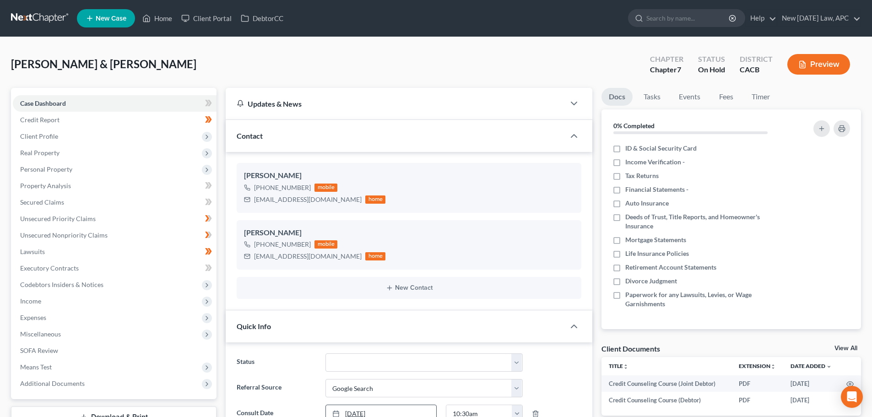
scroll to position [1723, 0]
click at [40, 296] on span "Income" at bounding box center [115, 301] width 204 height 16
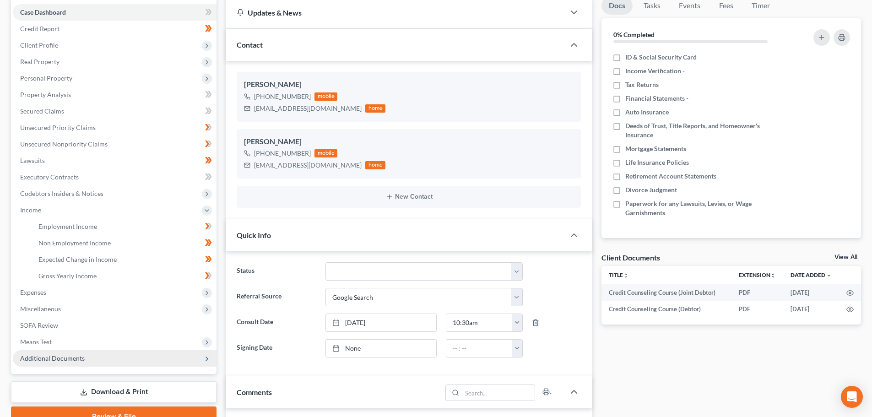
scroll to position [92, 0]
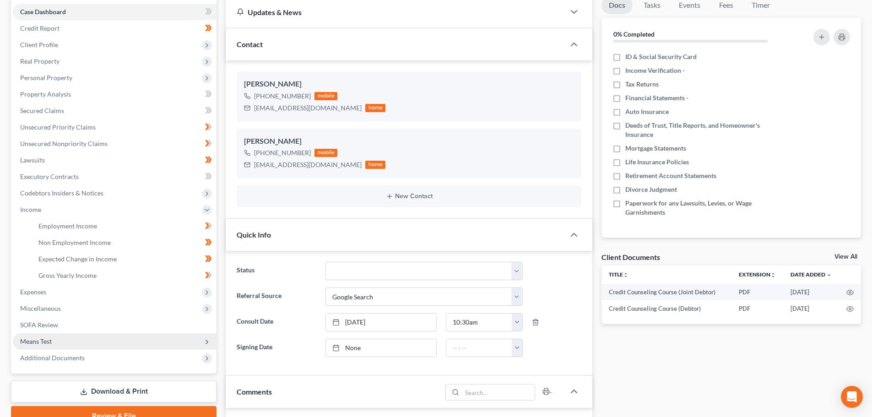
click at [48, 336] on span "Means Test" at bounding box center [115, 341] width 204 height 16
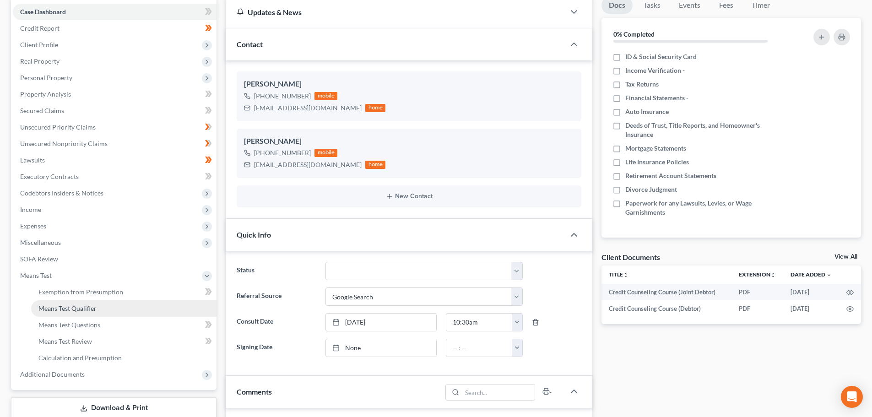
click at [66, 304] on span "Means Test Qualifier" at bounding box center [67, 308] width 58 height 8
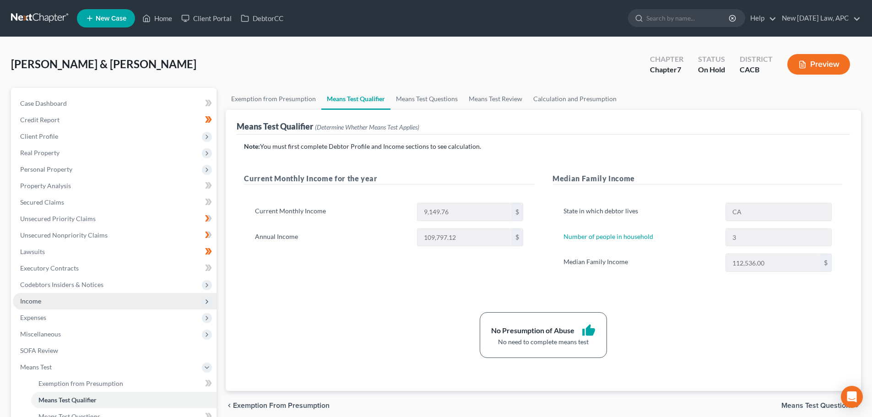
click at [51, 297] on span "Income" at bounding box center [115, 301] width 204 height 16
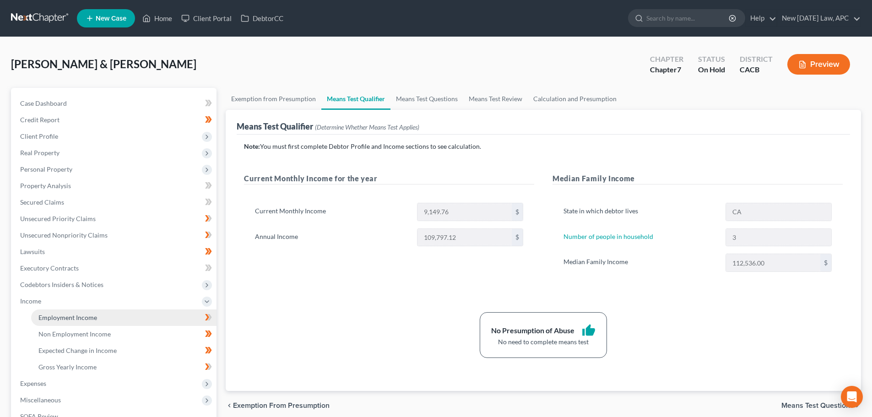
click at [50, 319] on span "Employment Income" at bounding box center [67, 317] width 59 height 8
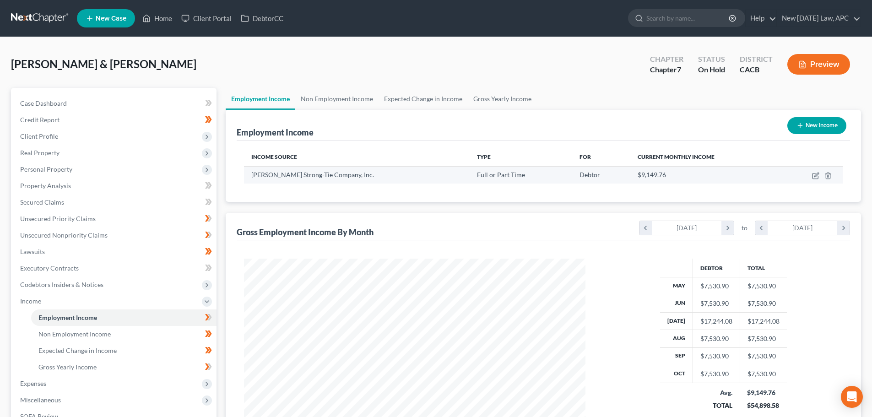
scroll to position [171, 360]
click at [644, 233] on icon "chevron_left" at bounding box center [645, 228] width 12 height 14
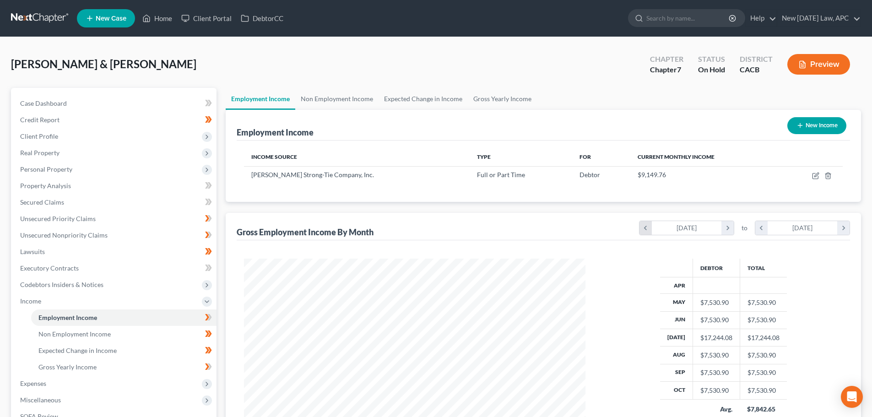
scroll to position [181, 360]
click at [644, 233] on icon "chevron_left" at bounding box center [645, 228] width 12 height 14
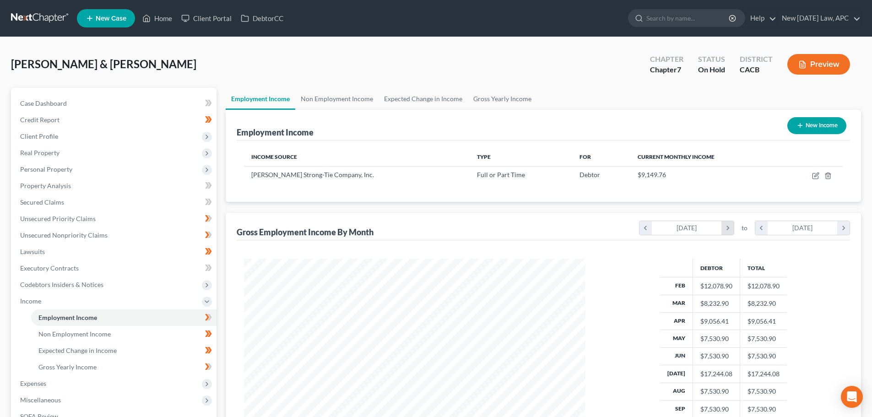
click at [732, 228] on icon "chevron_right" at bounding box center [727, 228] width 12 height 14
click at [642, 231] on icon "chevron_left" at bounding box center [645, 228] width 12 height 14
click at [43, 95] on link "Case Dashboard" at bounding box center [115, 103] width 204 height 16
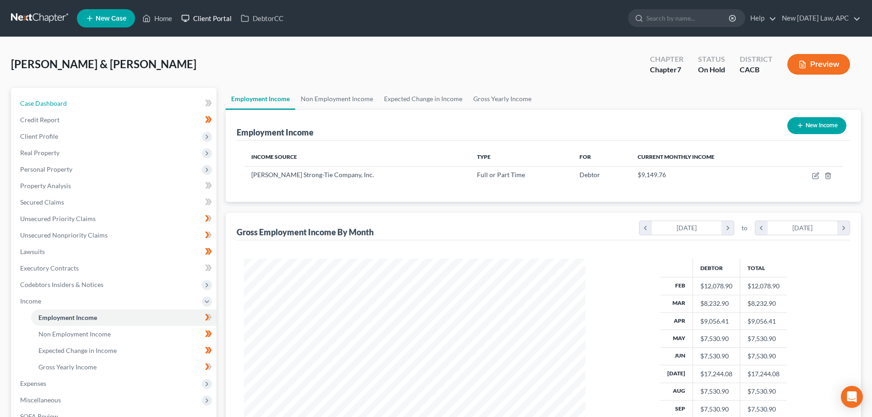
select select "4"
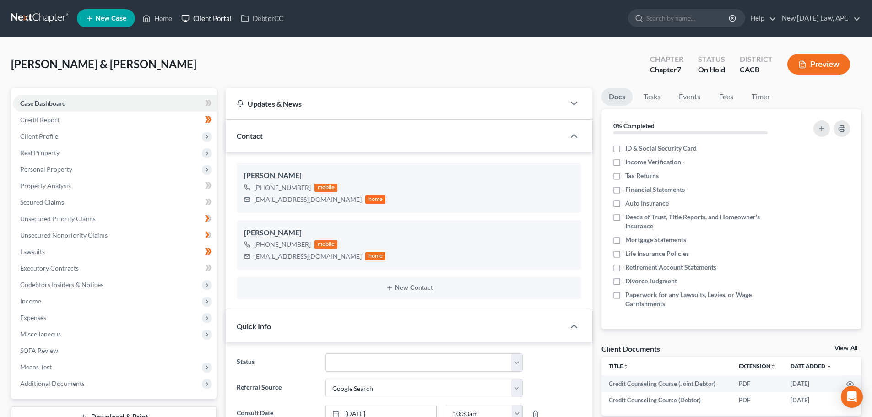
scroll to position [1723, 0]
